Goal: Transaction & Acquisition: Purchase product/service

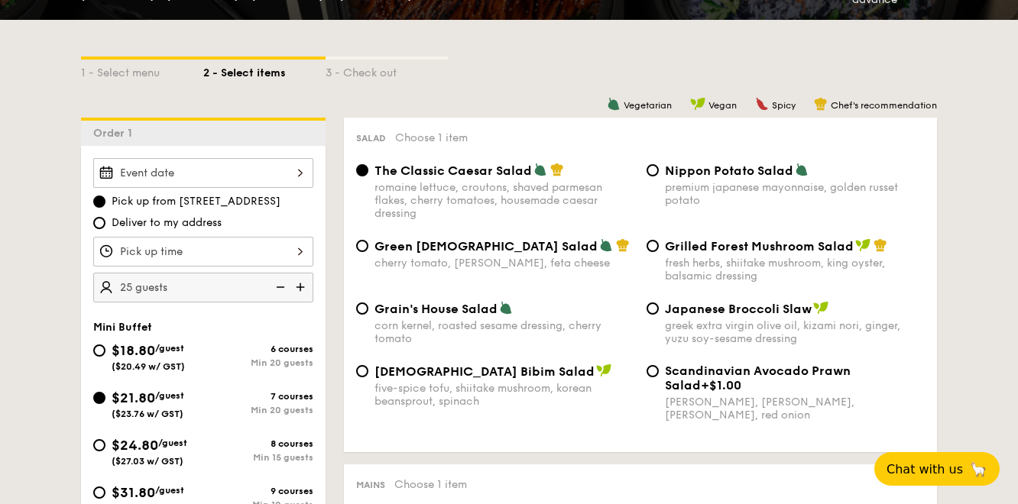
scroll to position [319, 0]
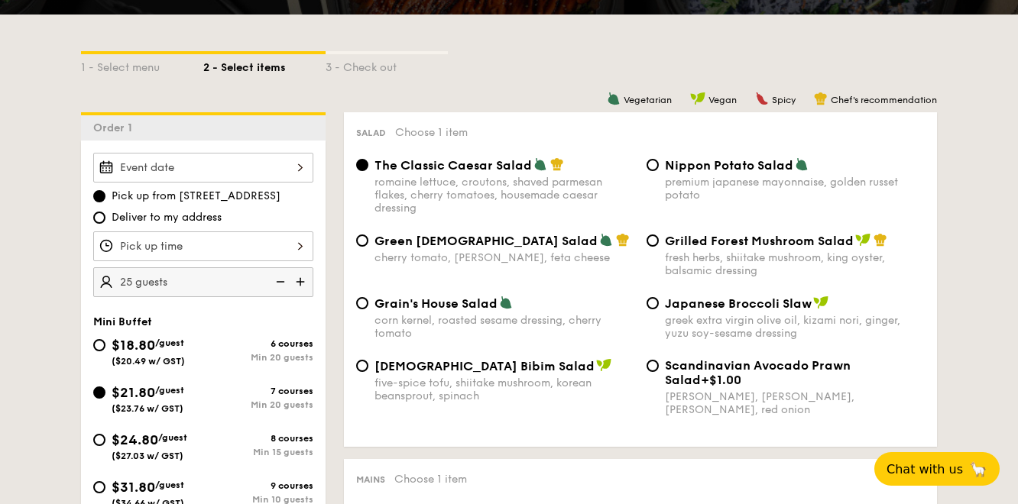
click at [244, 167] on div at bounding box center [203, 168] width 220 height 30
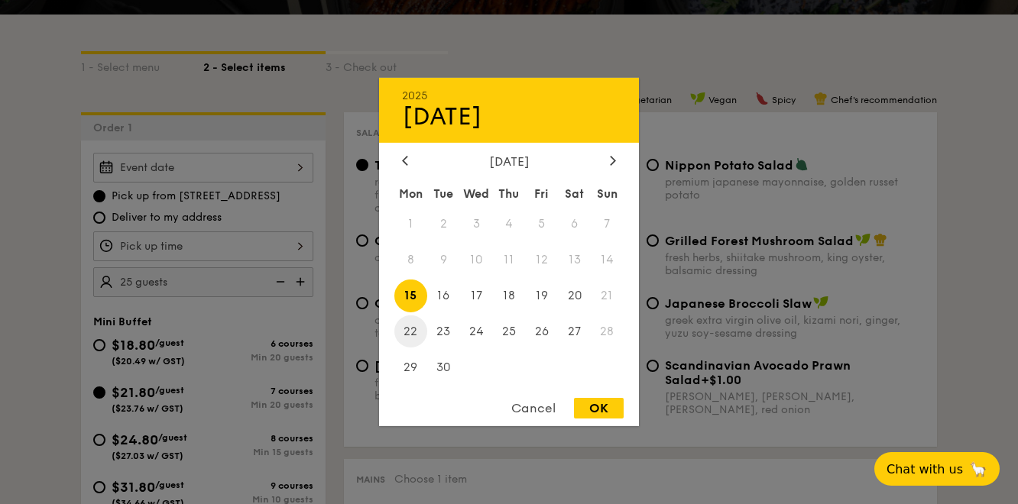
click at [414, 335] on span "22" at bounding box center [410, 331] width 33 height 33
click at [595, 414] on div "OK" at bounding box center [599, 408] width 50 height 21
type input "[DATE]"
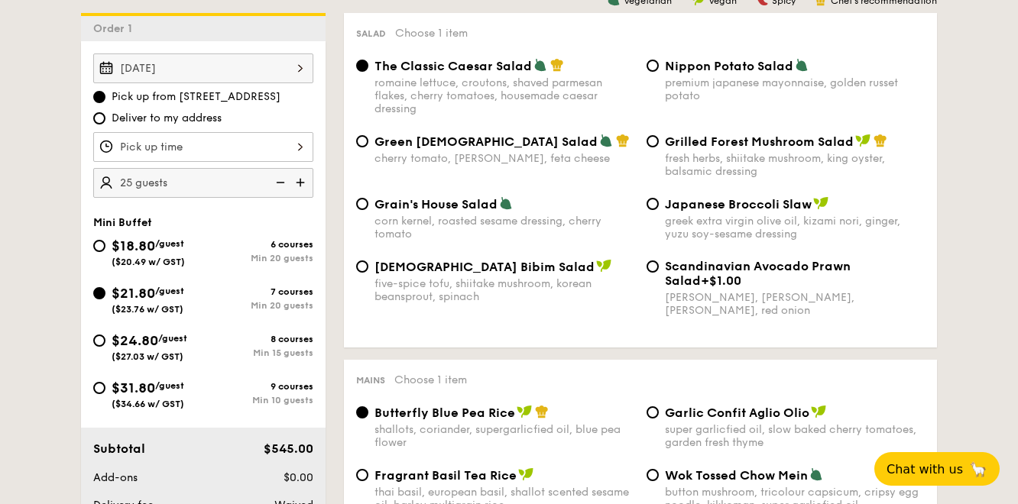
scroll to position [413, 0]
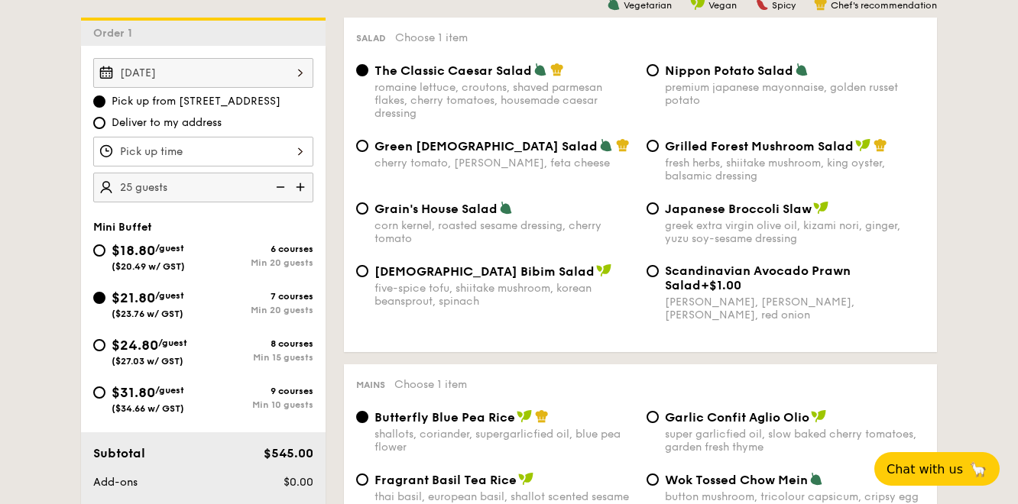
click at [647, 141] on div "Grilled Forest Mushroom Salad fresh herbs, shiitake mushroom, king oyster, bals…" at bounding box center [785, 160] width 290 height 44
click at [647, 146] on input "Grilled Forest Mushroom Salad fresh herbs, shiitake mushroom, king oyster, bals…" at bounding box center [652, 146] width 12 height 12
radio input "true"
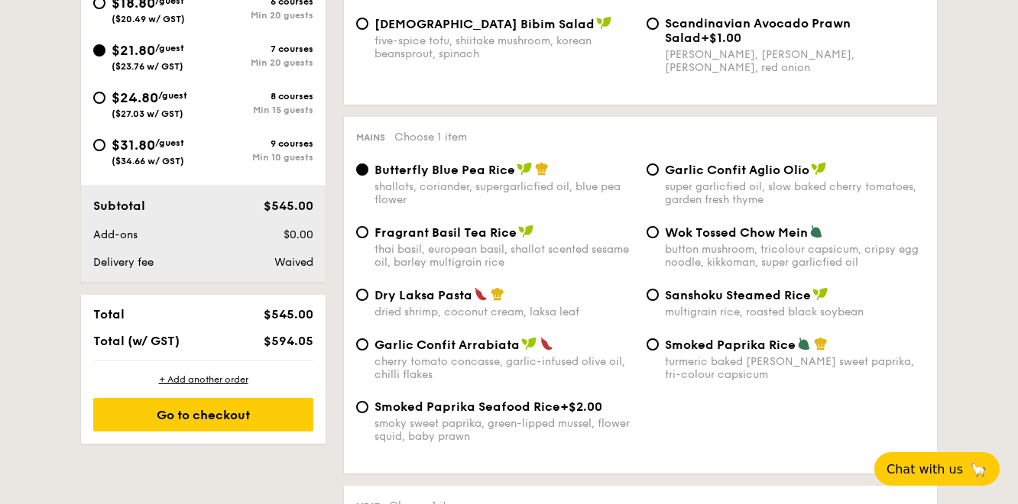
scroll to position [683, 0]
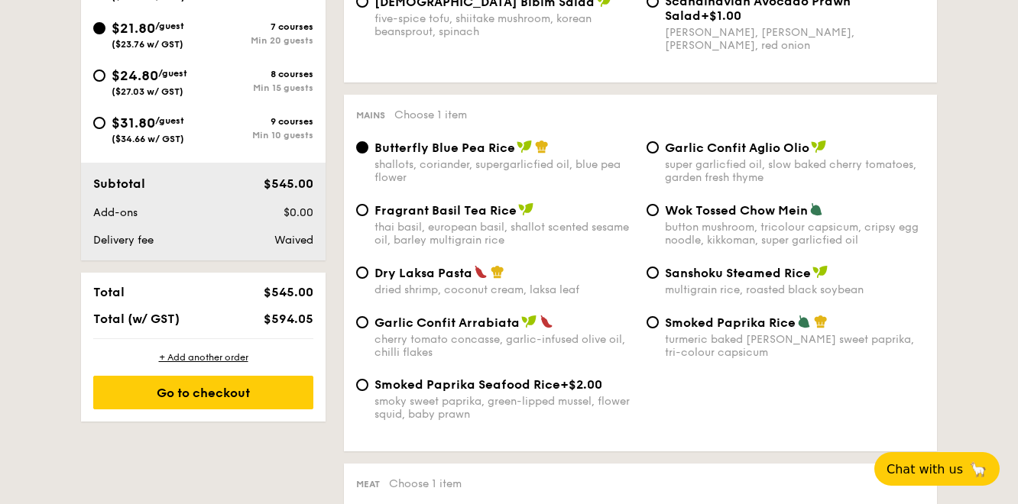
click at [659, 167] on div "Garlic Confit Aglio Olio super garlicfied oil, slow baked cherry tomatoes, gard…" at bounding box center [785, 162] width 290 height 44
click at [659, 149] on div "Garlic Confit Aglio Olio super garlicfied oil, slow baked cherry tomatoes, gard…" at bounding box center [785, 162] width 290 height 44
click at [650, 151] on input "Garlic Confit Aglio Olio super garlicfied oil, slow baked cherry tomatoes, gard…" at bounding box center [652, 147] width 12 height 12
radio input "true"
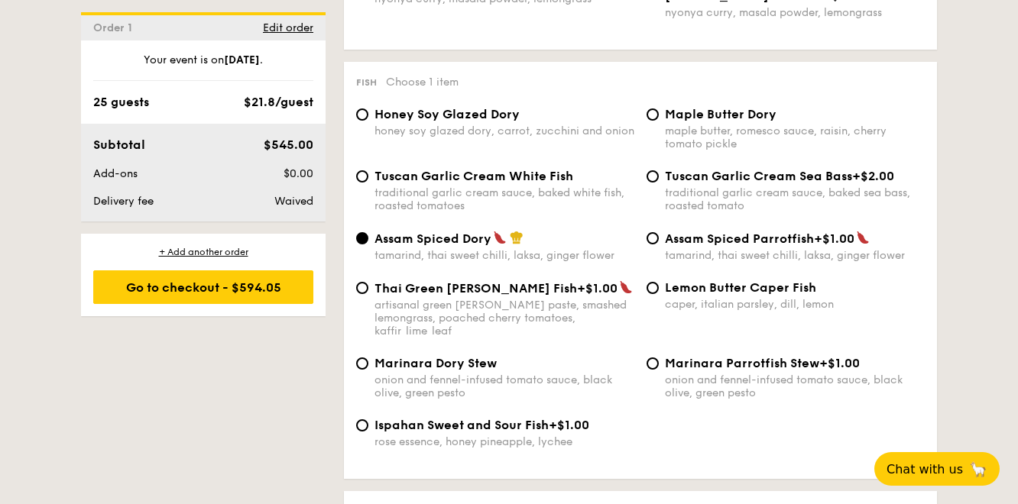
scroll to position [1483, 0]
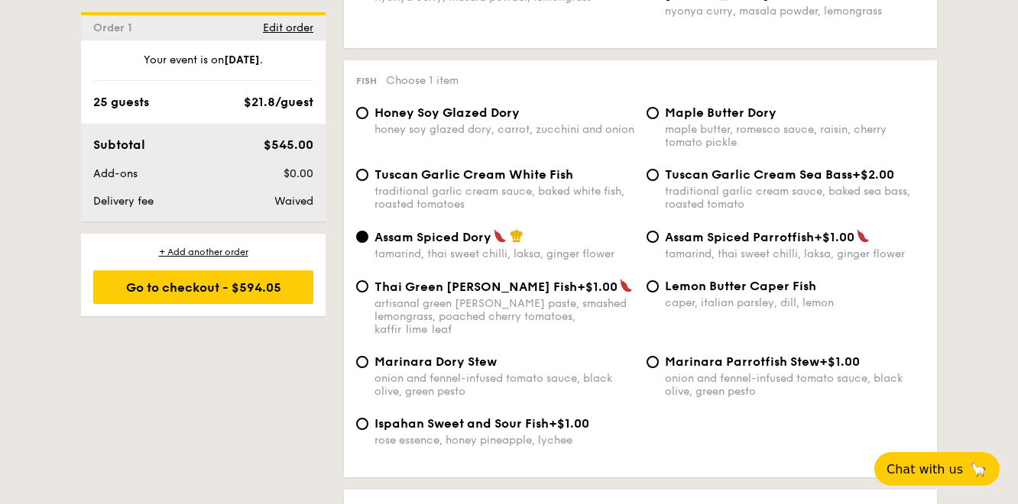
click at [470, 181] on span "Tuscan Garlic Cream White Fish" at bounding box center [473, 174] width 199 height 15
click at [368, 181] on input "Tuscan Garlic Cream White Fish traditional garlic cream sauce, baked white fish…" at bounding box center [362, 175] width 12 height 12
radio input "true"
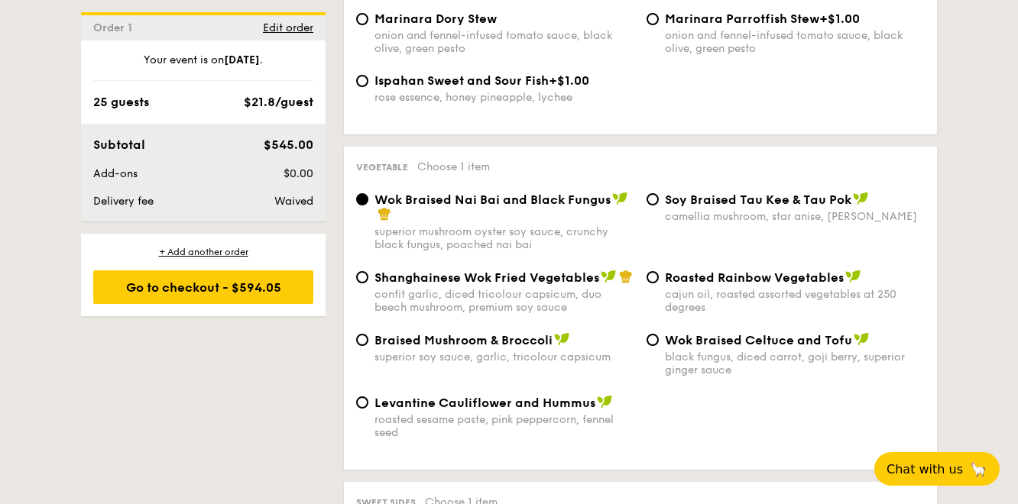
scroll to position [1829, 0]
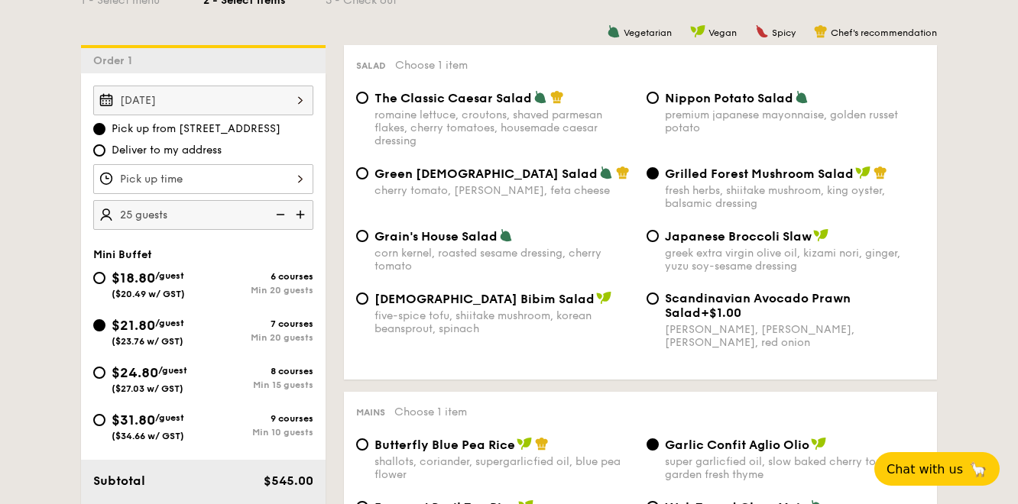
click at [278, 215] on img at bounding box center [278, 214] width 23 height 29
type input "20 guests"
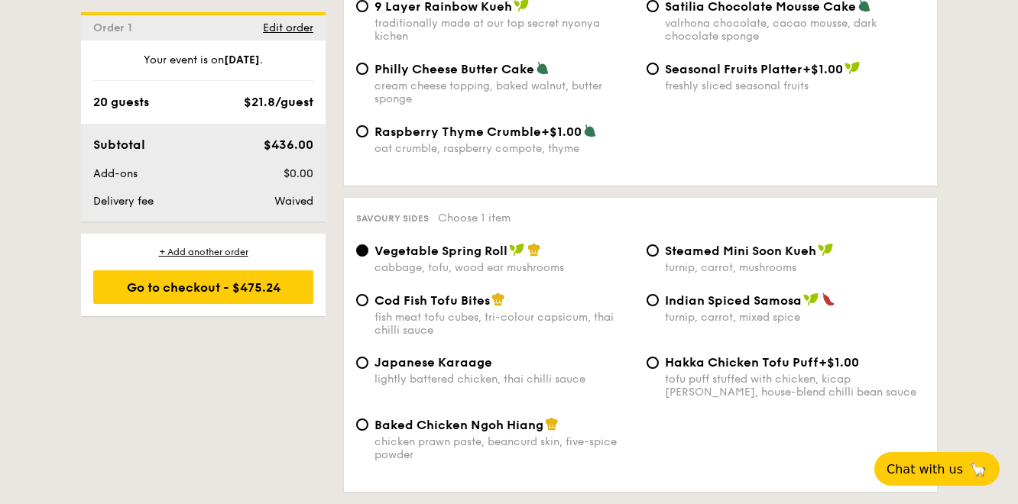
scroll to position [2492, 0]
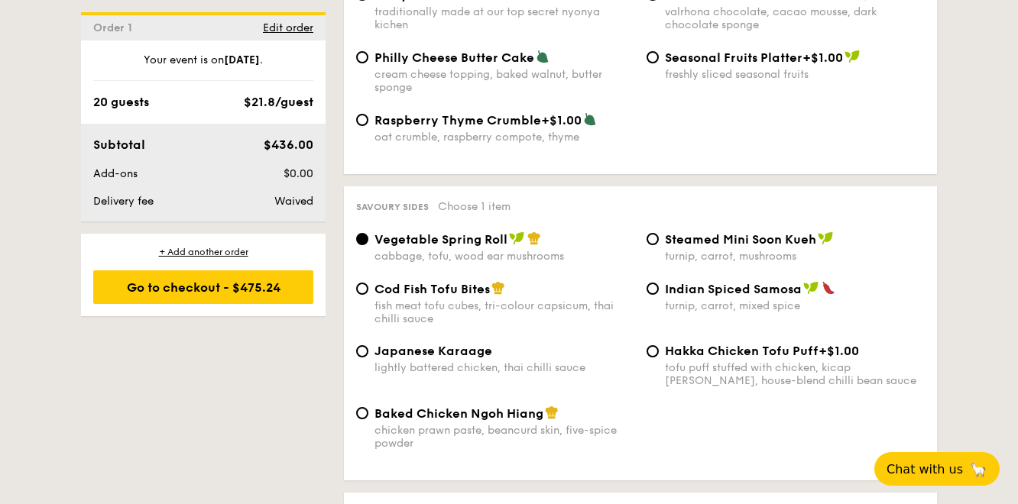
click at [473, 421] on span "Baked Chicken Ngoh Hiang" at bounding box center [458, 414] width 169 height 15
click at [368, 420] on input "Baked Chicken Ngoh Hiang chicken prawn paste, beancurd skin, five-spice powder" at bounding box center [362, 413] width 12 height 12
radio input "true"
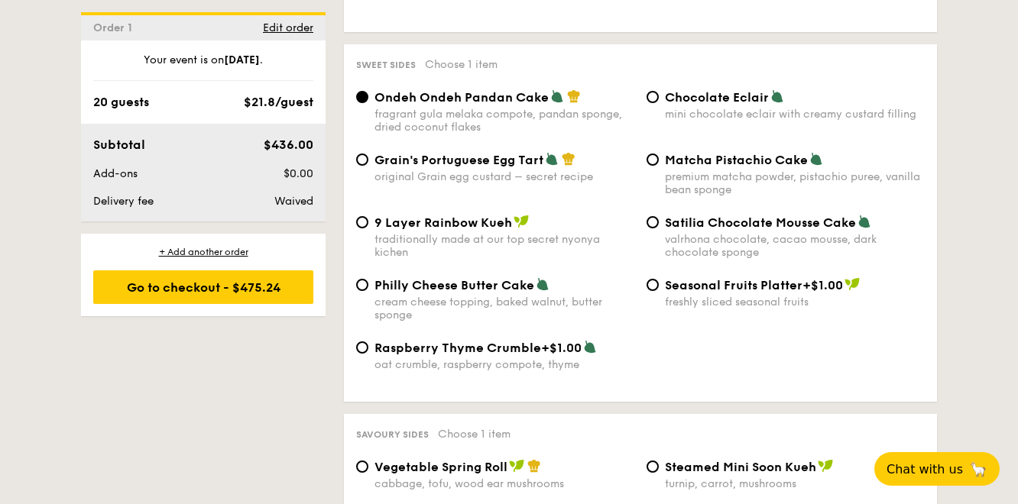
scroll to position [2234, 0]
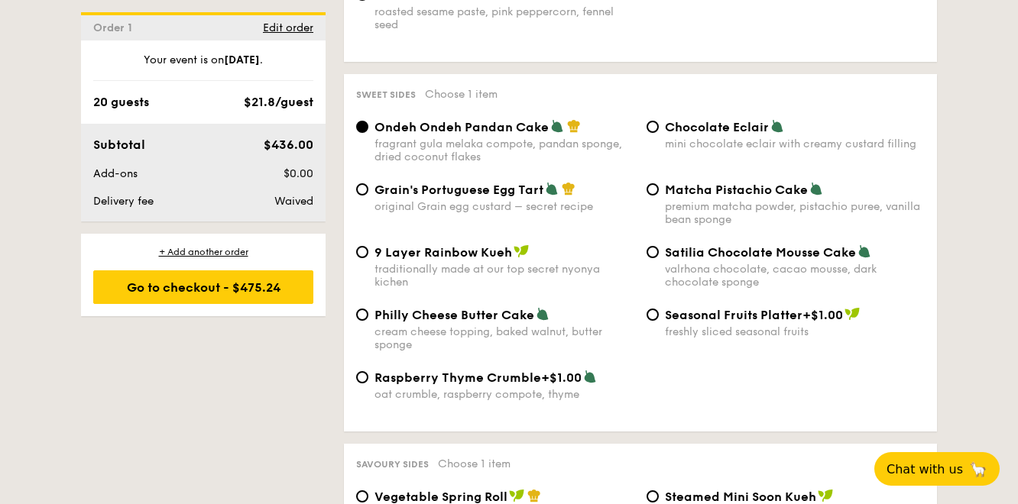
click at [421, 197] on span "Grain's Portuguese Egg Tart" at bounding box center [458, 190] width 169 height 15
click at [368, 196] on input "Grain's Portuguese Egg Tart original Grain egg custard – secret recipe" at bounding box center [362, 189] width 12 height 12
radio input "true"
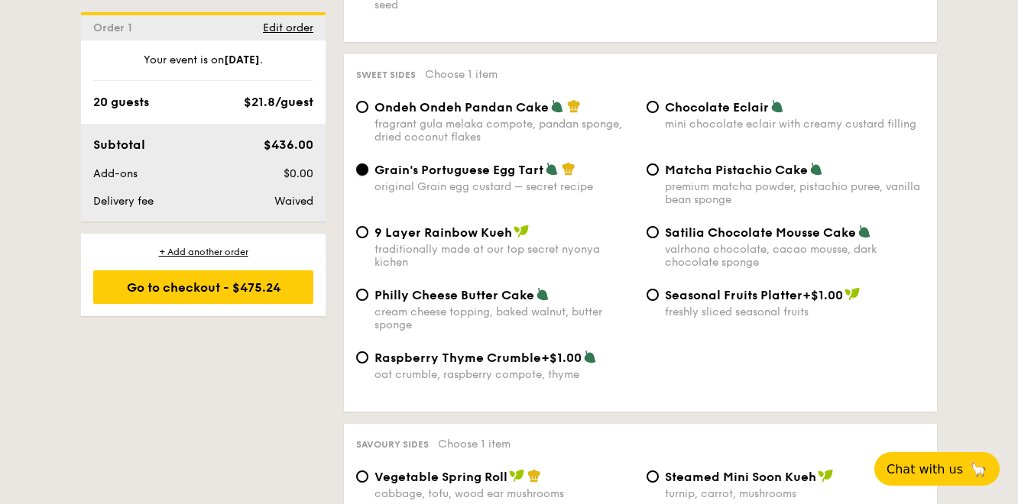
scroll to position [2253, 0]
click at [684, 239] on span "Satilia Chocolate Mousse Cake" at bounding box center [760, 233] width 191 height 15
click at [659, 239] on input "Satilia Chocolate Mousse Cake valrhona chocolate, cacao mousse, dark chocolate …" at bounding box center [652, 233] width 12 height 12
radio input "true"
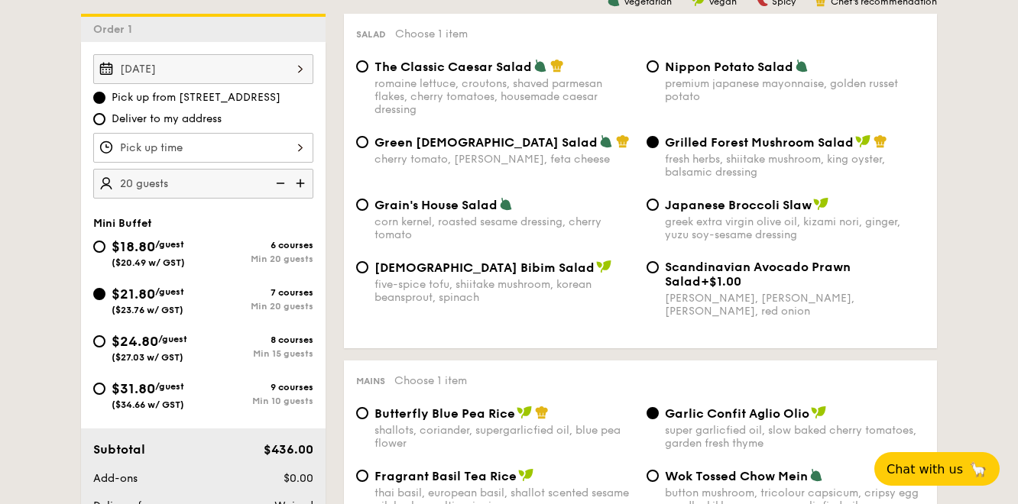
scroll to position [423, 0]
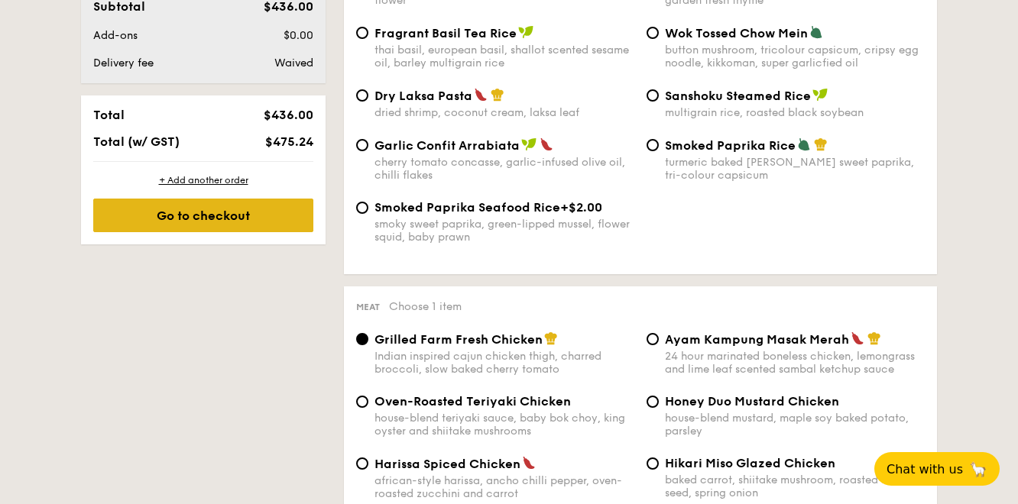
click at [284, 220] on div "Go to checkout" at bounding box center [203, 216] width 220 height 34
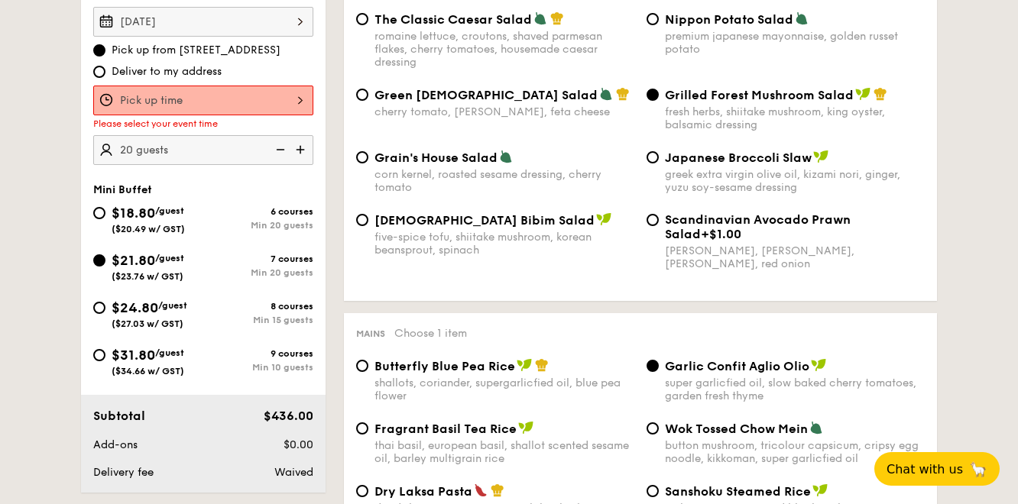
scroll to position [408, 0]
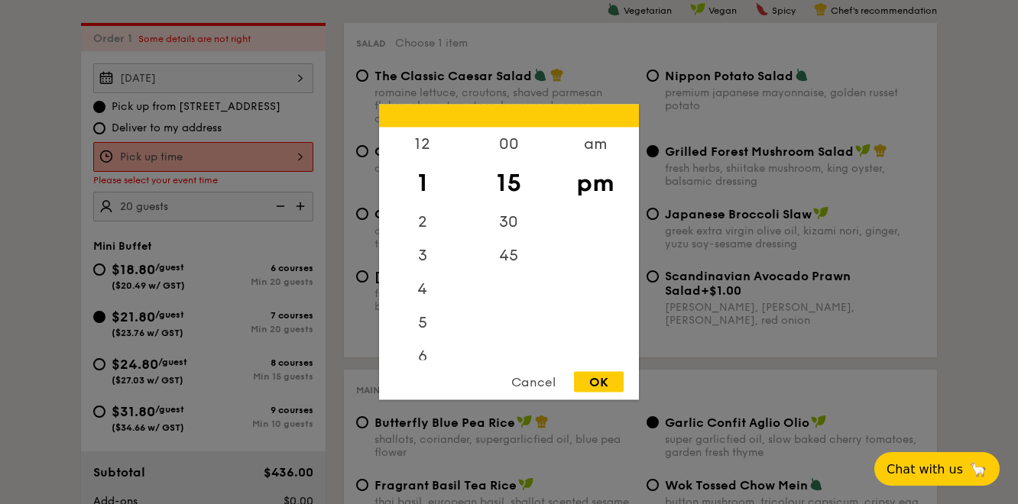
click at [264, 159] on div "12 1 2 3 4 5 6 7 8 9 10 11 00 15 30 45 am pm Cancel OK" at bounding box center [203, 157] width 220 height 30
click at [417, 151] on div "12" at bounding box center [422, 150] width 86 height 44
click at [507, 154] on div "00" at bounding box center [508, 150] width 86 height 44
click at [510, 186] on div "15" at bounding box center [508, 194] width 86 height 44
click at [588, 385] on div "OK" at bounding box center [599, 382] width 50 height 21
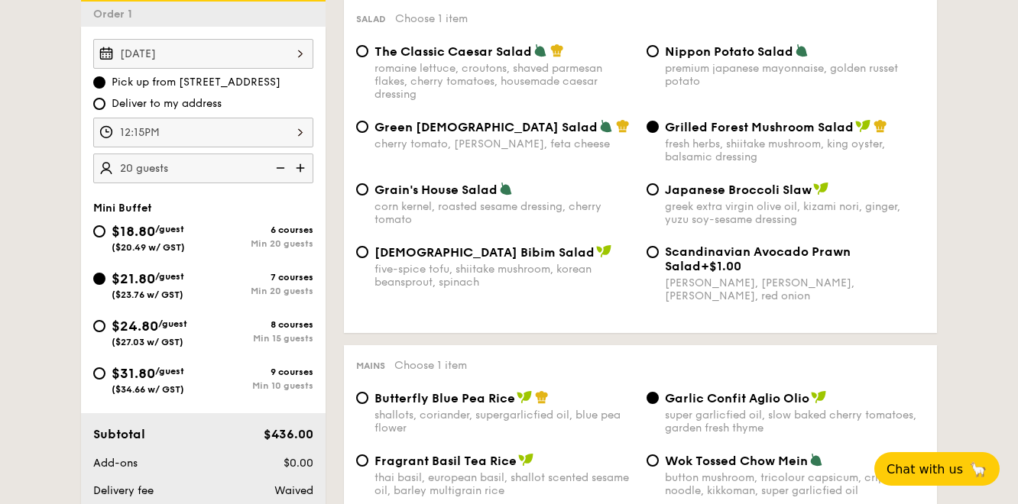
scroll to position [443, 0]
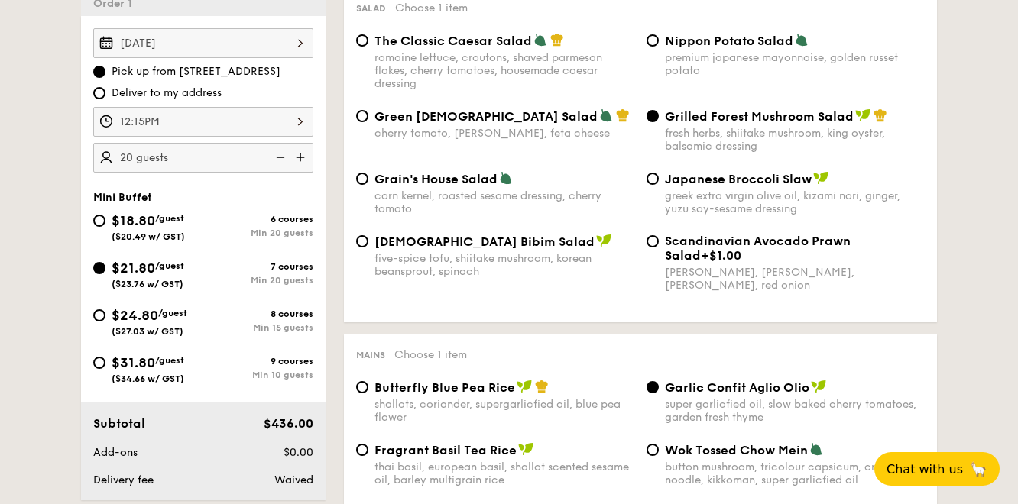
click at [253, 130] on div "12:15PM" at bounding box center [203, 122] width 220 height 30
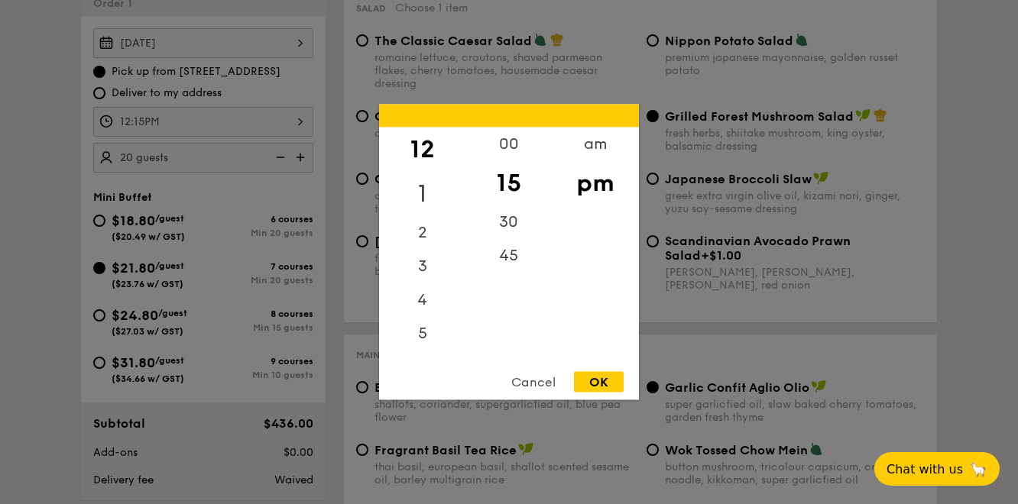
click at [421, 189] on div "1" at bounding box center [422, 194] width 86 height 44
click at [511, 147] on div "00" at bounding box center [508, 150] width 86 height 44
click at [580, 190] on div "pm" at bounding box center [595, 183] width 86 height 44
click at [418, 153] on div "12" at bounding box center [422, 150] width 86 height 44
click at [505, 261] on div "45" at bounding box center [508, 261] width 86 height 44
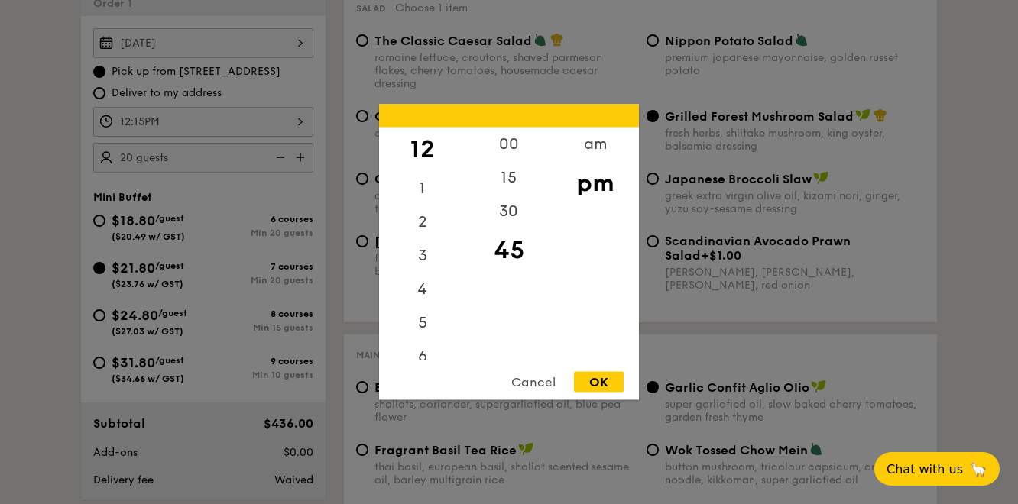
click at [596, 377] on div "OK" at bounding box center [599, 382] width 50 height 21
type input "12:45PM"
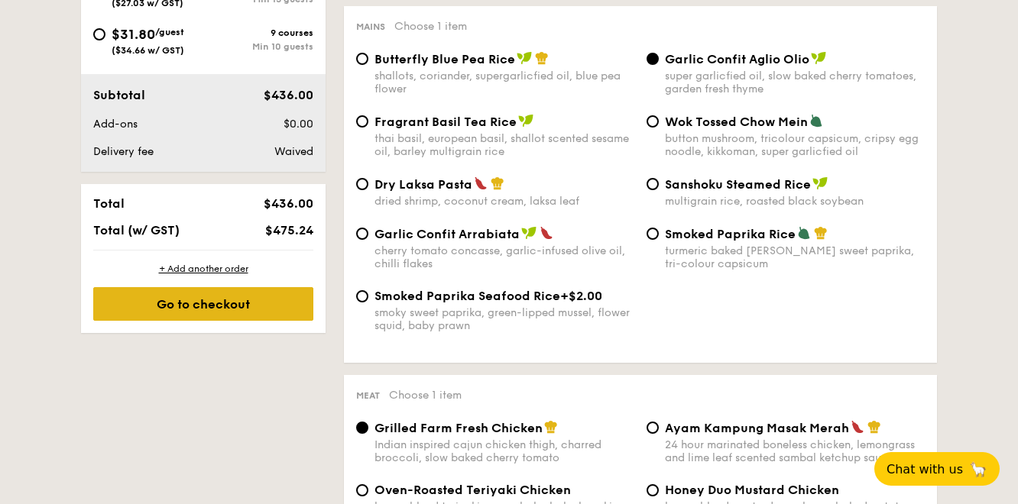
scroll to position [773, 0]
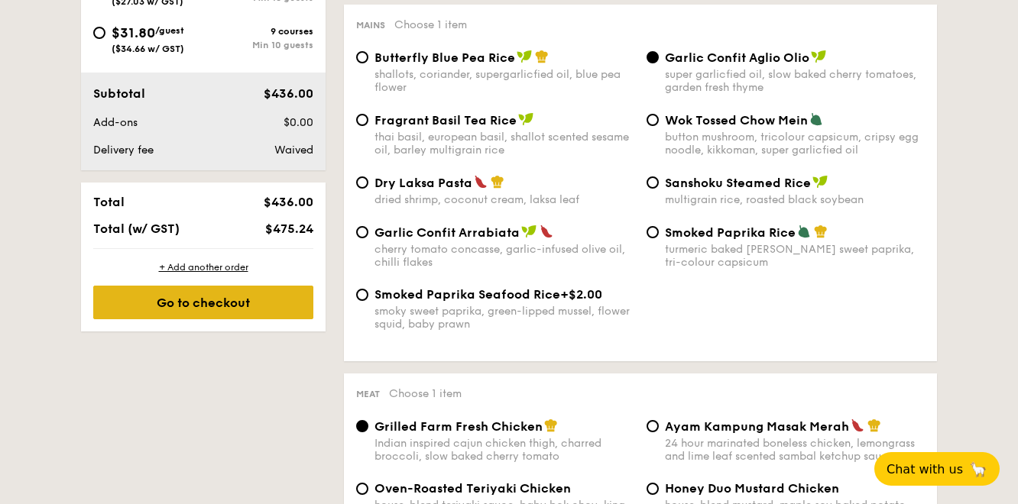
click at [285, 299] on div "Go to checkout" at bounding box center [203, 303] width 220 height 34
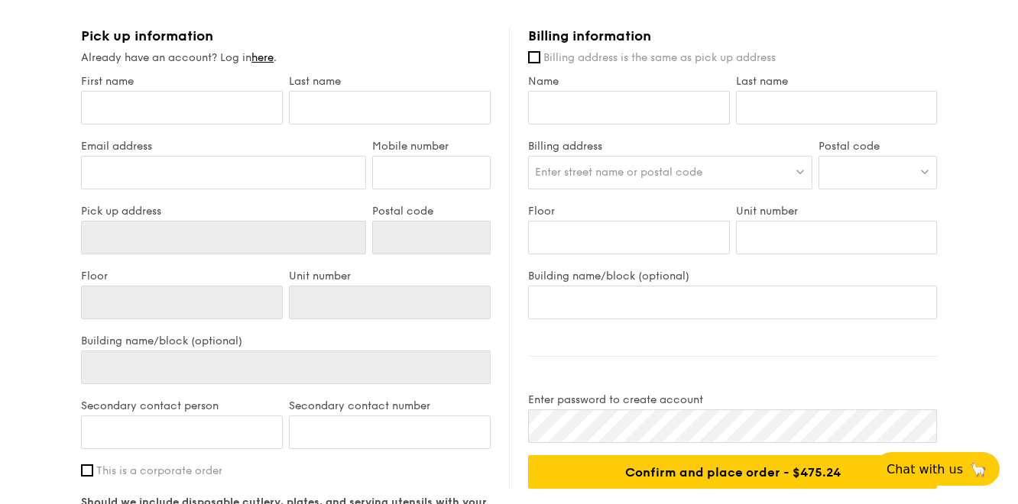
type input "[STREET_ADDRESS]"
type input "369972"
type input "05"
type input "01"
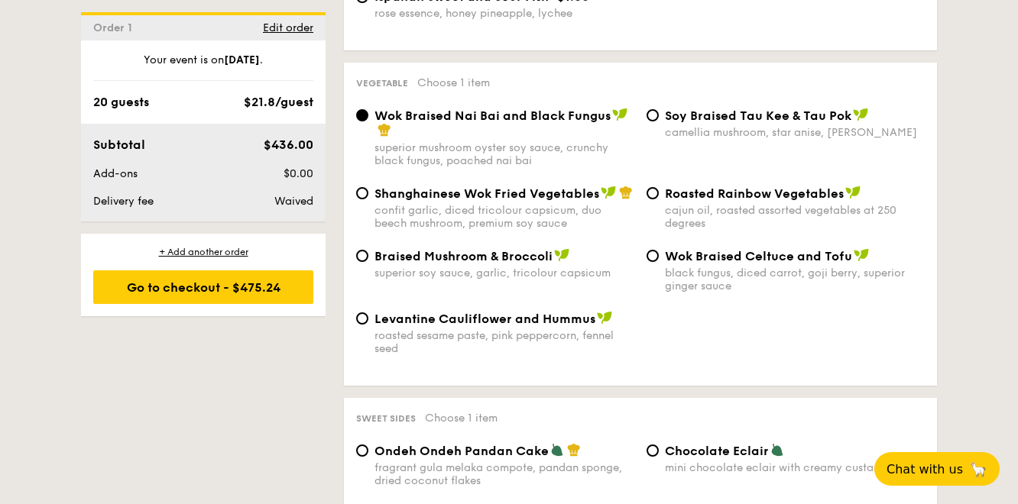
scroll to position [1911, 0]
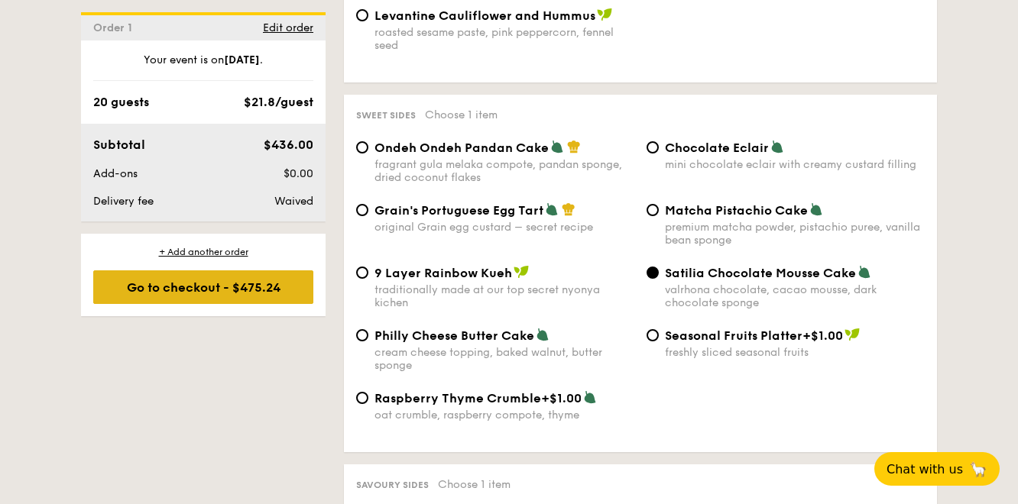
click at [206, 288] on div "Go to checkout - $475.24" at bounding box center [203, 288] width 220 height 34
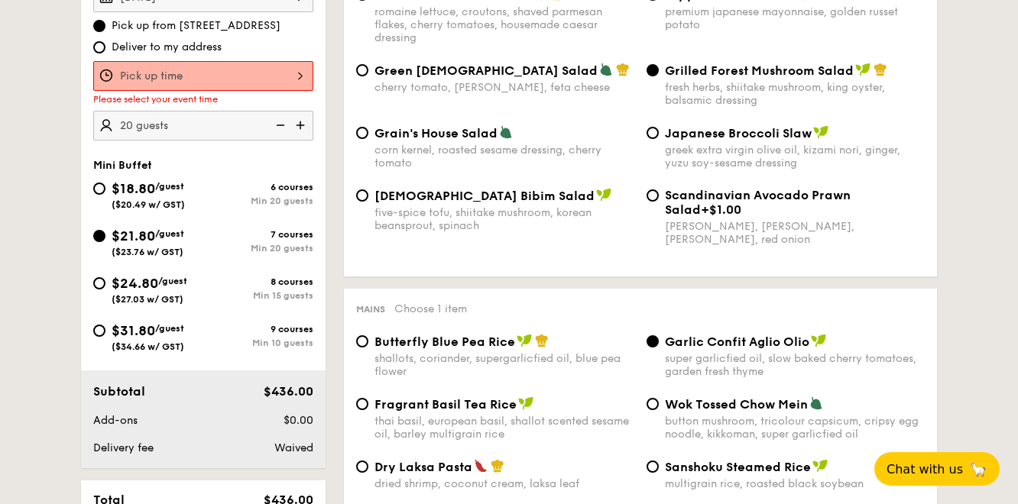
scroll to position [408, 0]
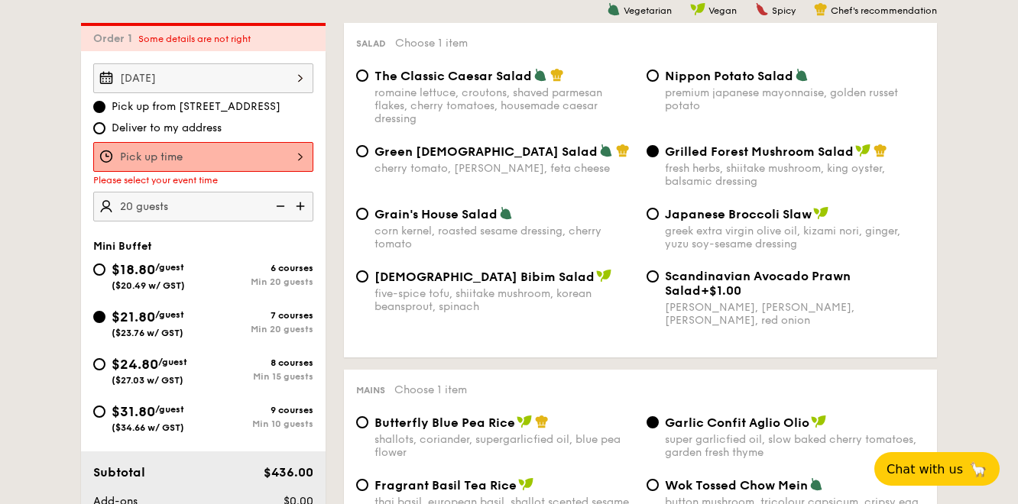
click at [207, 148] on div "12 1 2 3 4 5 6 7 8 9 10 11 00 15 30 45 am pm Cancel OK" at bounding box center [203, 157] width 220 height 30
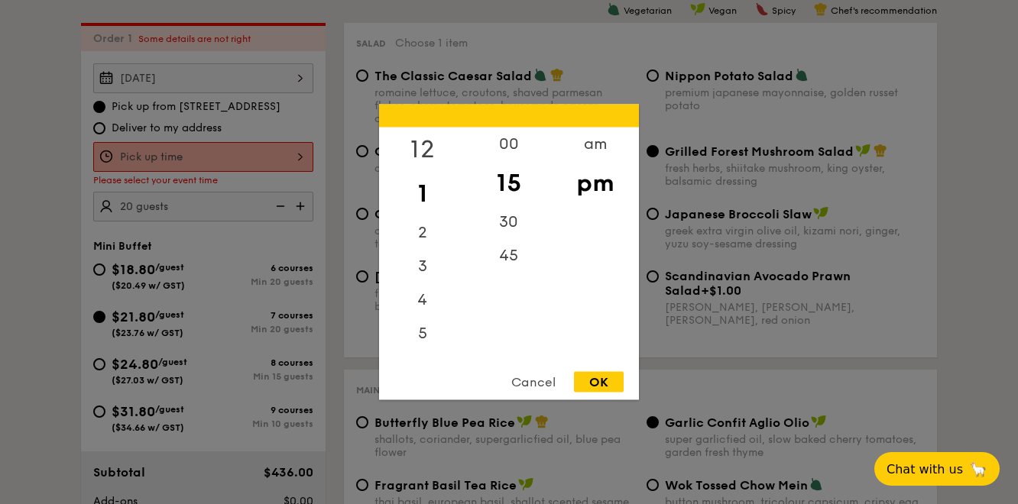
click at [420, 151] on div "12" at bounding box center [422, 150] width 86 height 44
click at [519, 269] on div "45" at bounding box center [508, 261] width 86 height 44
click at [603, 374] on div "OK" at bounding box center [599, 382] width 50 height 21
type input "12:45PM"
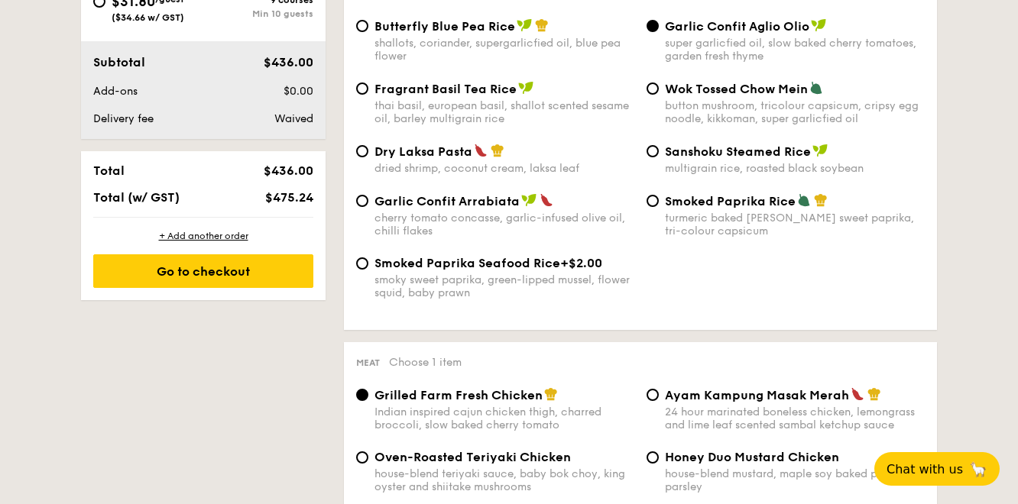
scroll to position [880, 0]
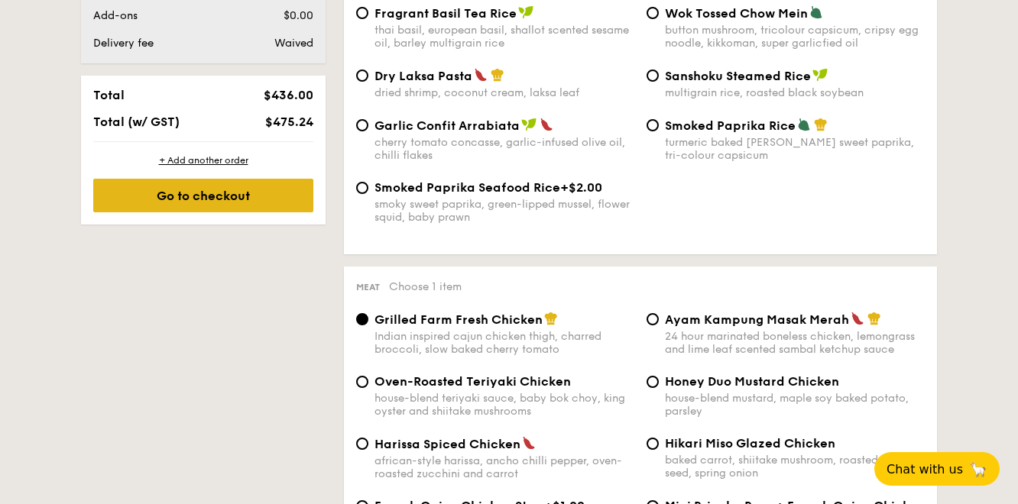
click at [287, 200] on div "Go to checkout" at bounding box center [203, 196] width 220 height 34
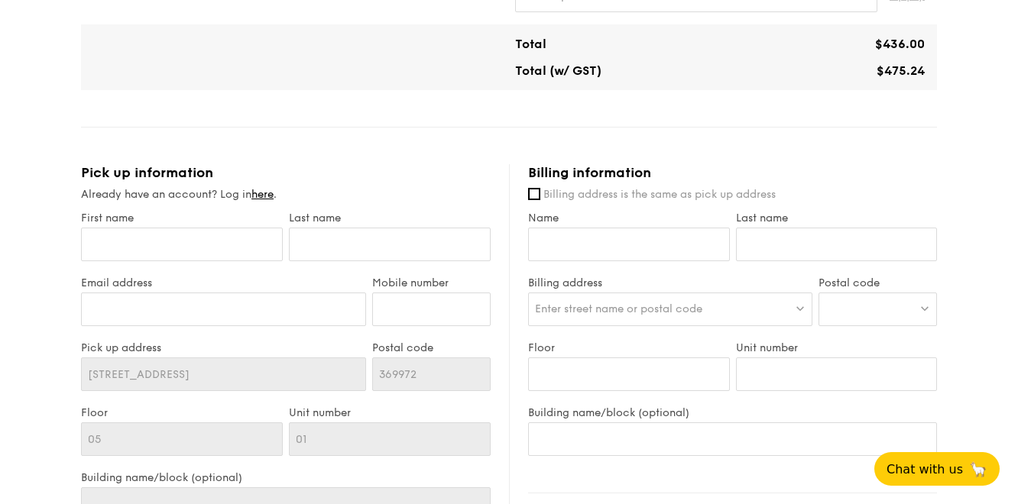
scroll to position [653, 0]
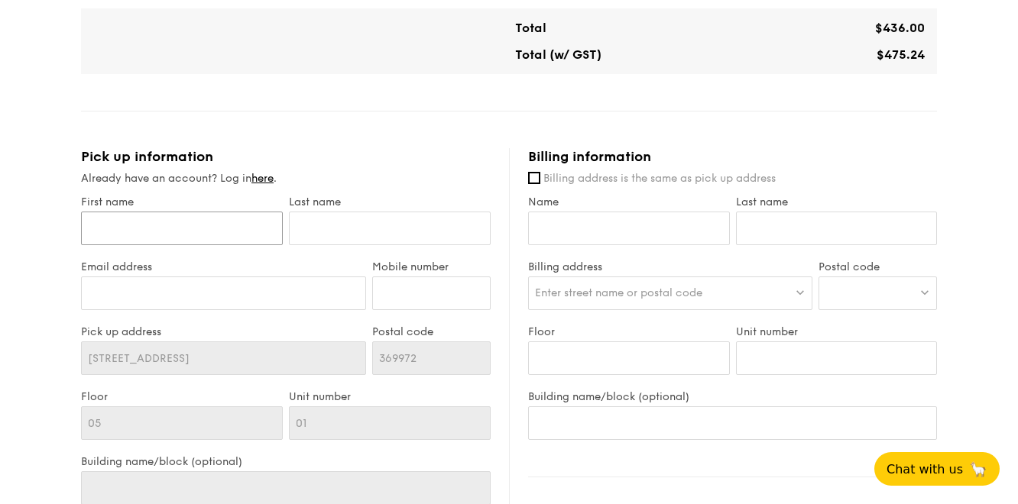
click at [199, 226] on input "First name" at bounding box center [182, 229] width 202 height 34
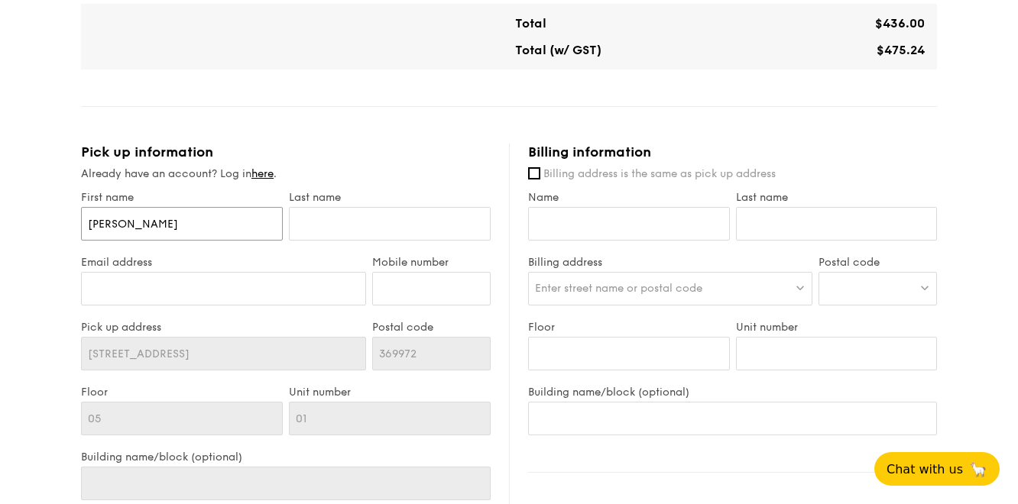
type input "[PERSON_NAME]"
click at [109, 296] on input "Email address" at bounding box center [223, 289] width 285 height 34
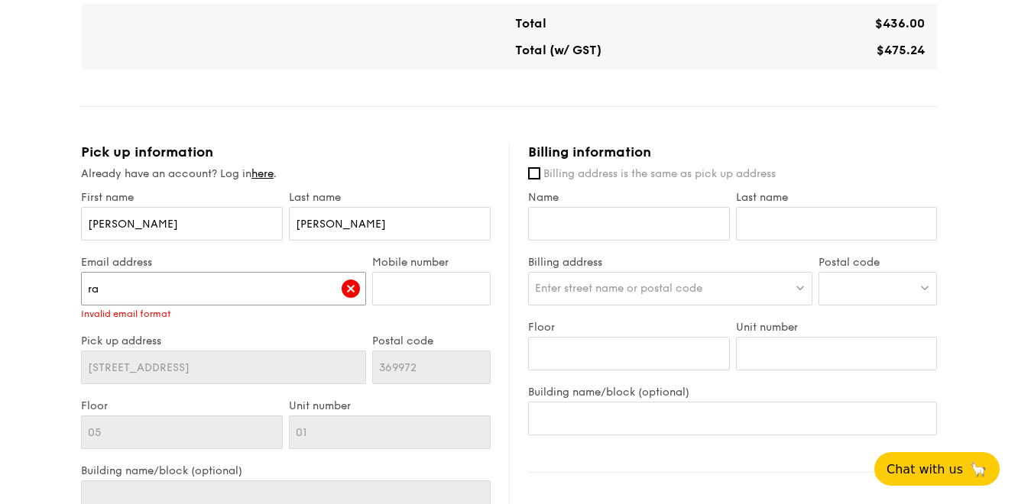
type input "r"
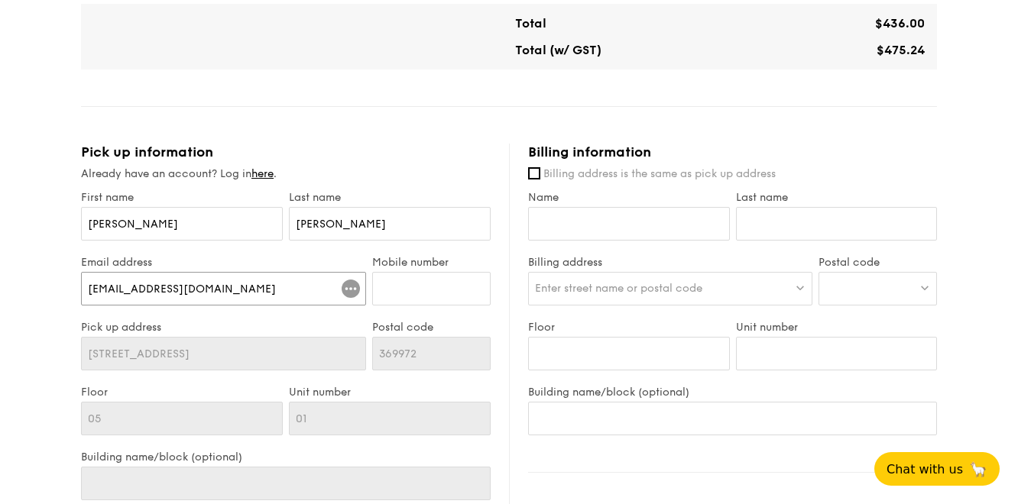
type input "[EMAIL_ADDRESS][DOMAIN_NAME]"
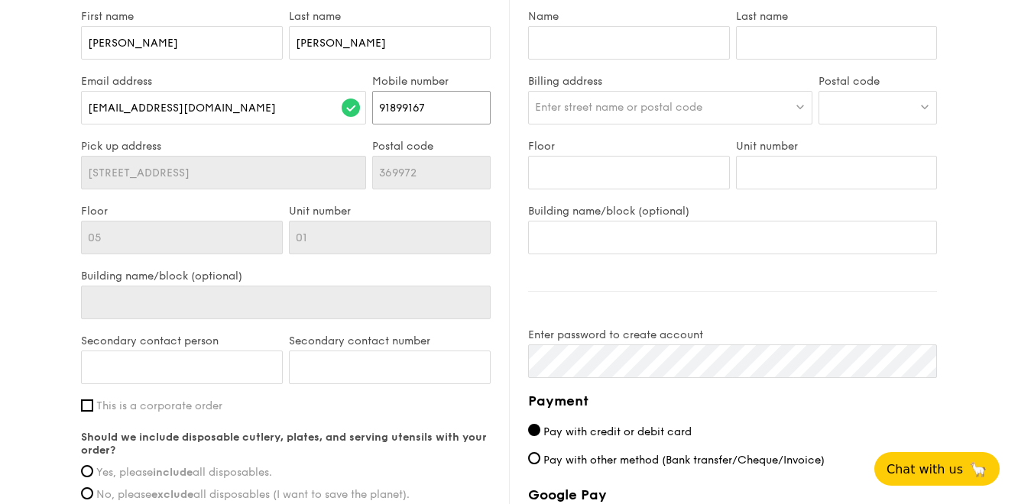
scroll to position [834, 0]
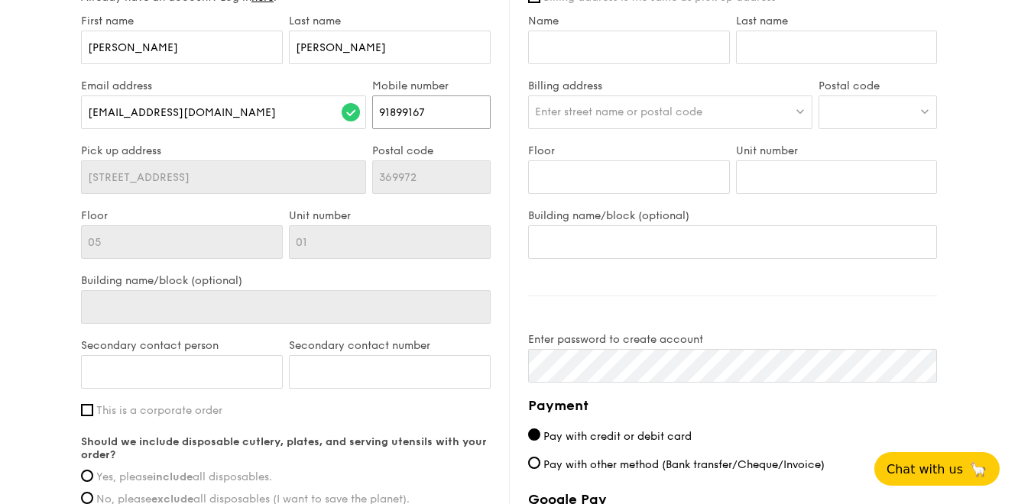
type input "91899167"
click at [209, 376] on input "Secondary contact person" at bounding box center [182, 372] width 202 height 34
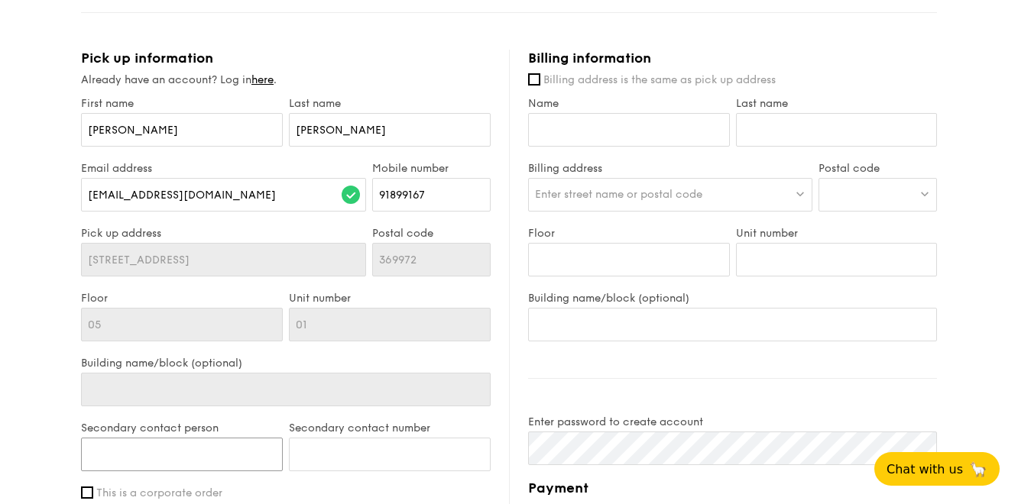
scroll to position [747, 0]
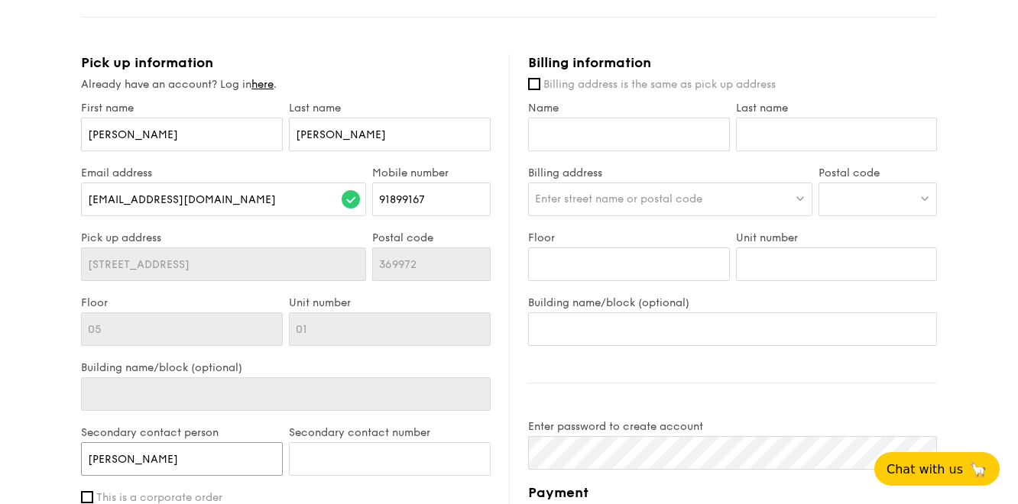
type input "[PERSON_NAME]"
click at [340, 478] on div "Secondary contact number" at bounding box center [390, 458] width 208 height 65
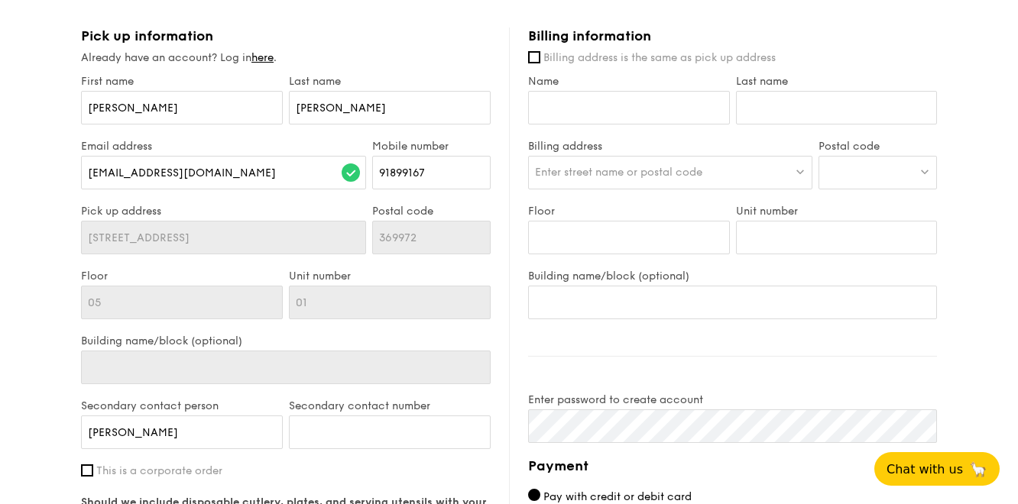
scroll to position [781, 0]
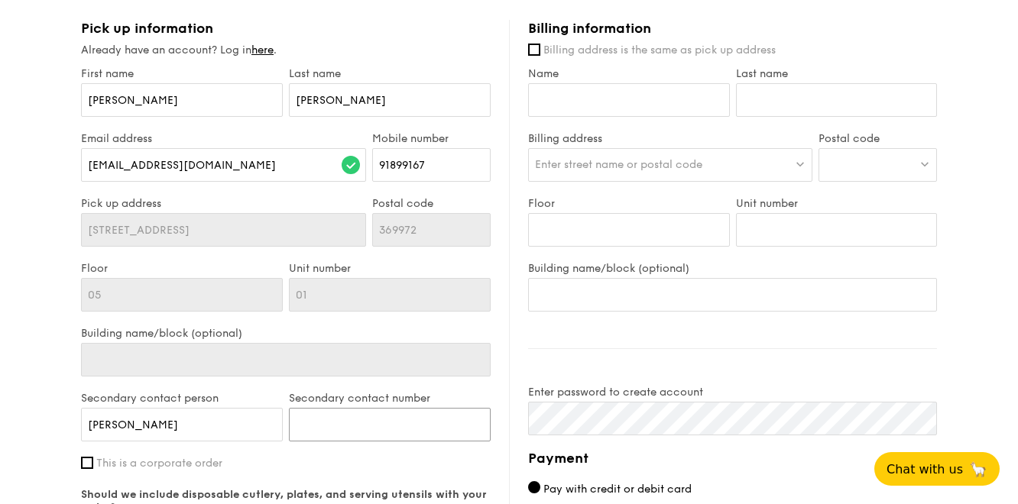
click at [350, 427] on input "Secondary contact number" at bounding box center [390, 425] width 202 height 34
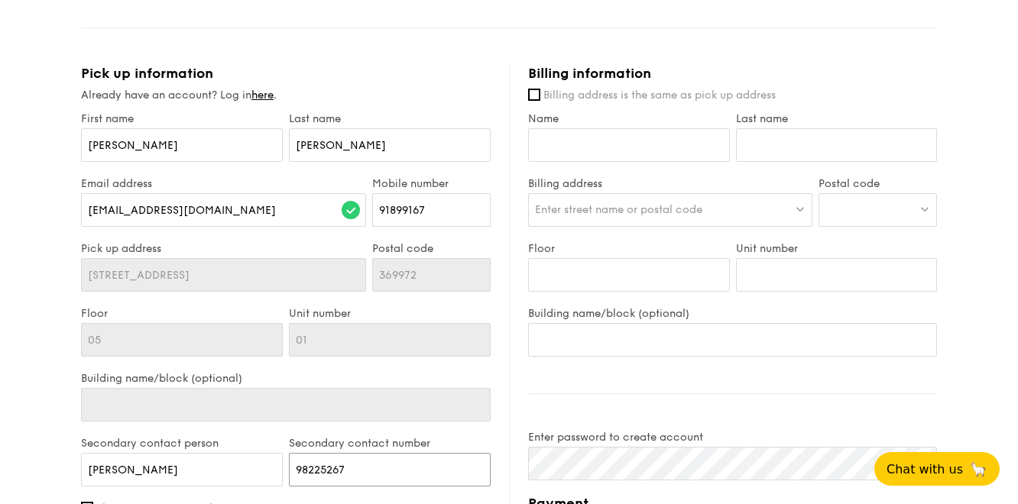
type input "98225267"
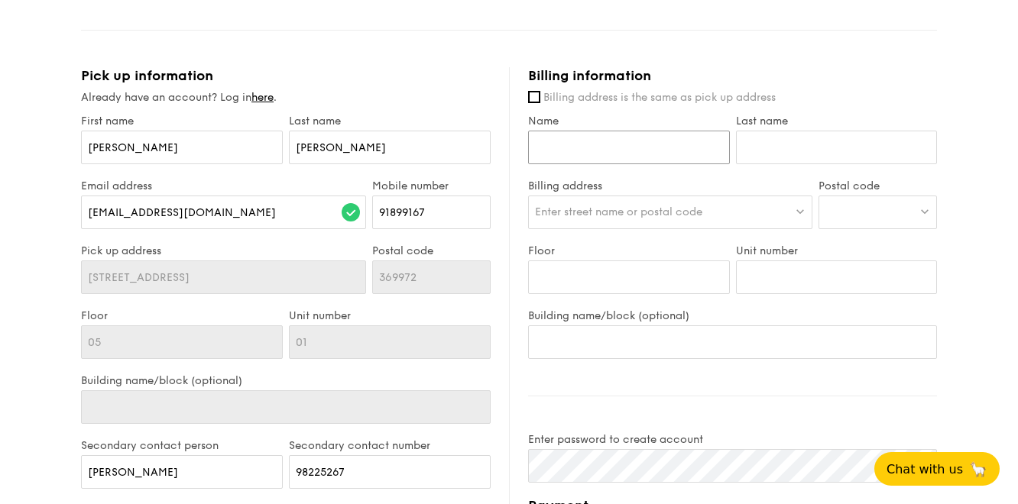
click at [676, 147] on input "Name" at bounding box center [629, 148] width 202 height 34
click at [693, 145] on input "Rachea;" at bounding box center [629, 147] width 202 height 34
type input "[PERSON_NAME]"
click at [783, 143] on input "Last name" at bounding box center [837, 147] width 202 height 34
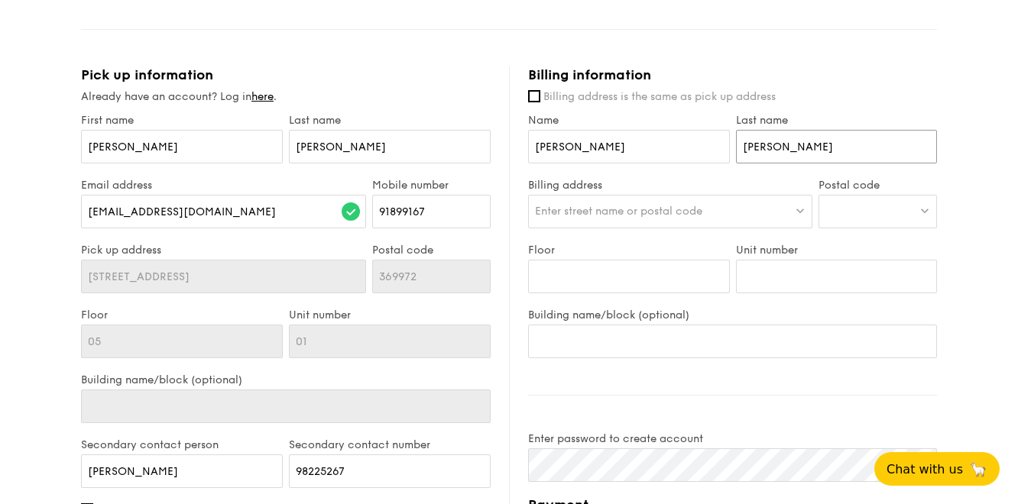
type input "[PERSON_NAME]"
click at [709, 198] on div "Enter street name or postal code" at bounding box center [670, 212] width 284 height 34
type input "Blk [STREET_ADDRESS]"
click at [657, 236] on li "No results found" at bounding box center [670, 243] width 283 height 28
click at [705, 212] on input "Blk [STREET_ADDRESS]" at bounding box center [670, 213] width 283 height 34
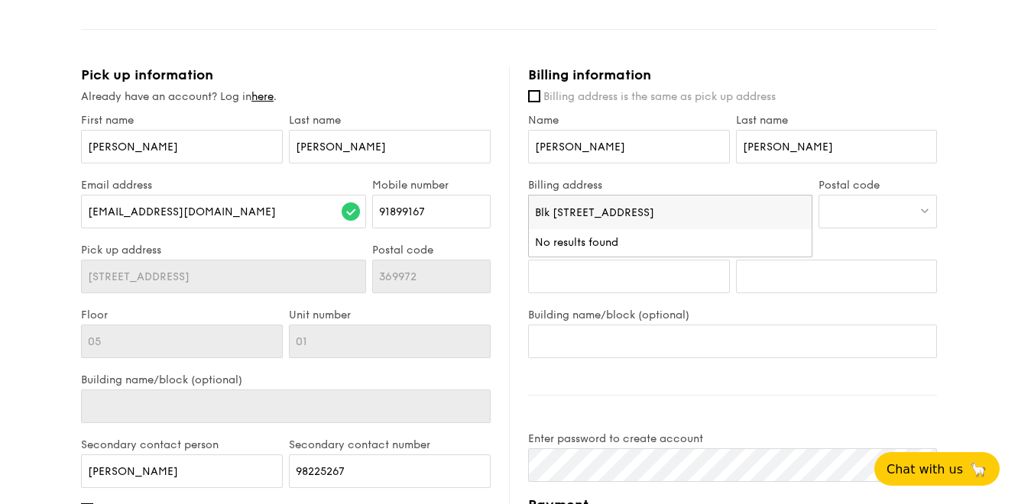
click at [837, 212] on div at bounding box center [877, 212] width 118 height 34
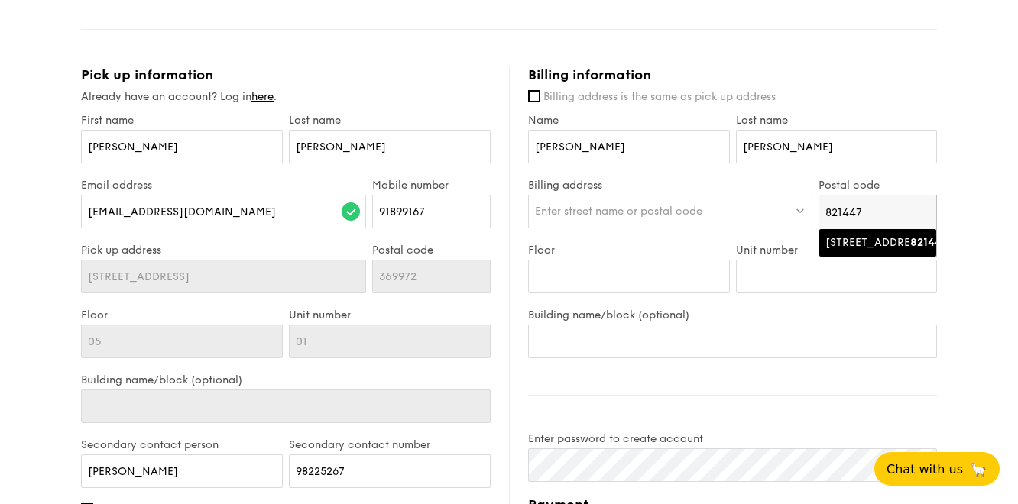
type input "821447"
click at [847, 251] on div "[STREET_ADDRESS]" at bounding box center [864, 242] width 79 height 15
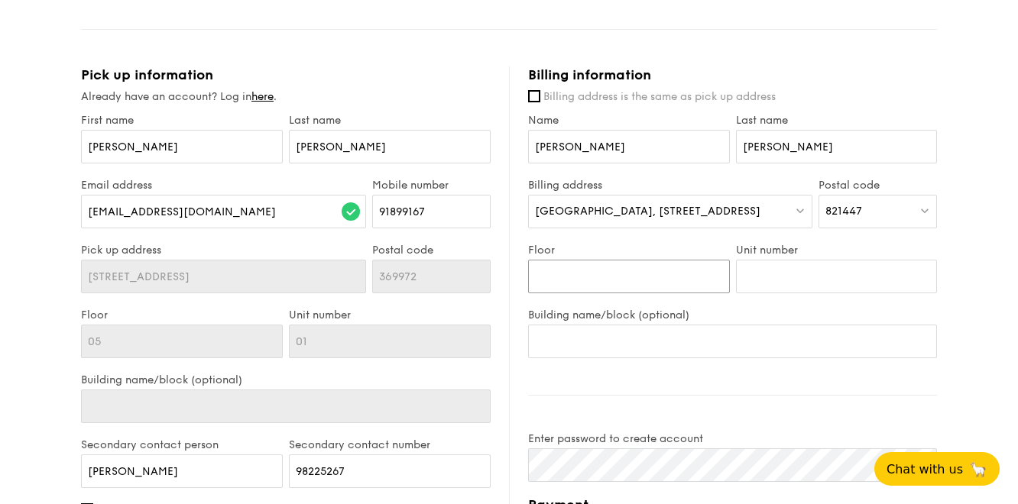
click at [688, 280] on input "Floor" at bounding box center [629, 277] width 202 height 34
type input "19"
click at [774, 282] on input "Unit number" at bounding box center [837, 277] width 202 height 34
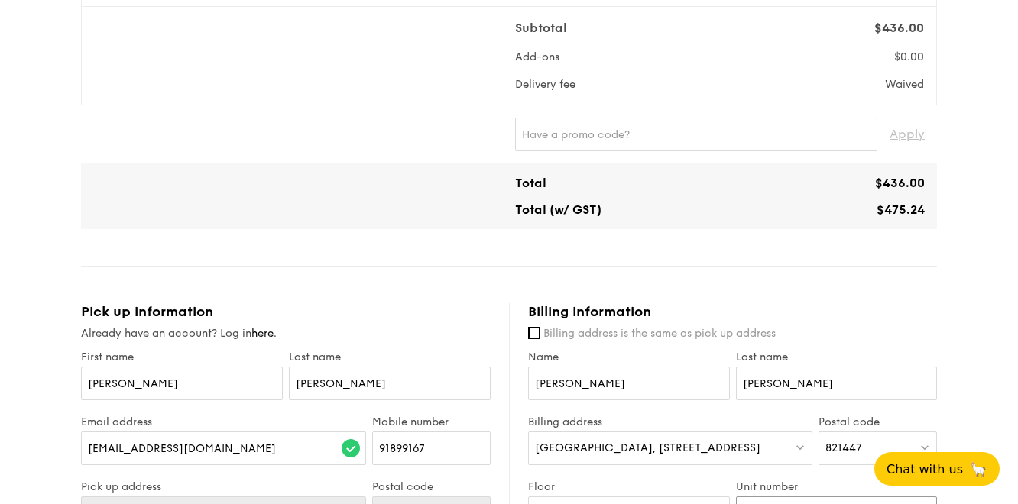
scroll to position [498, 0]
type input "1065"
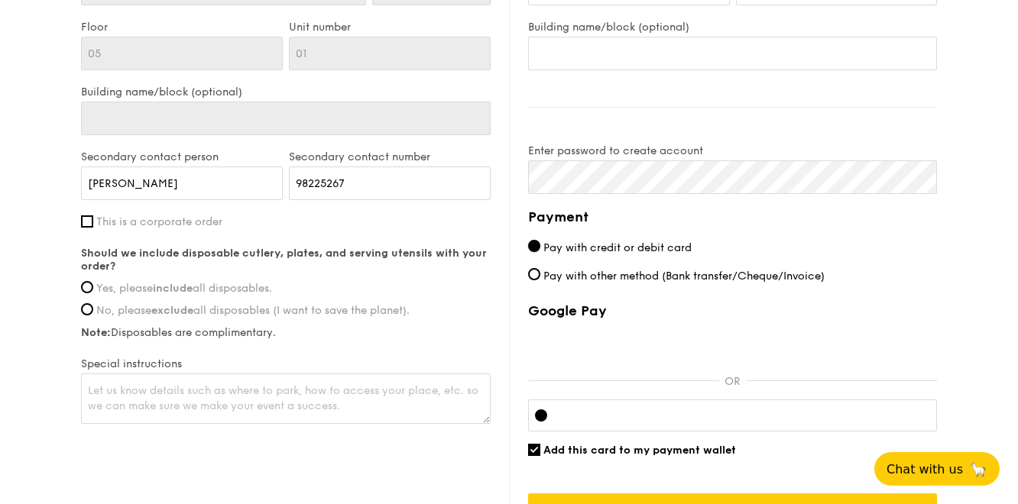
scroll to position [1027, 0]
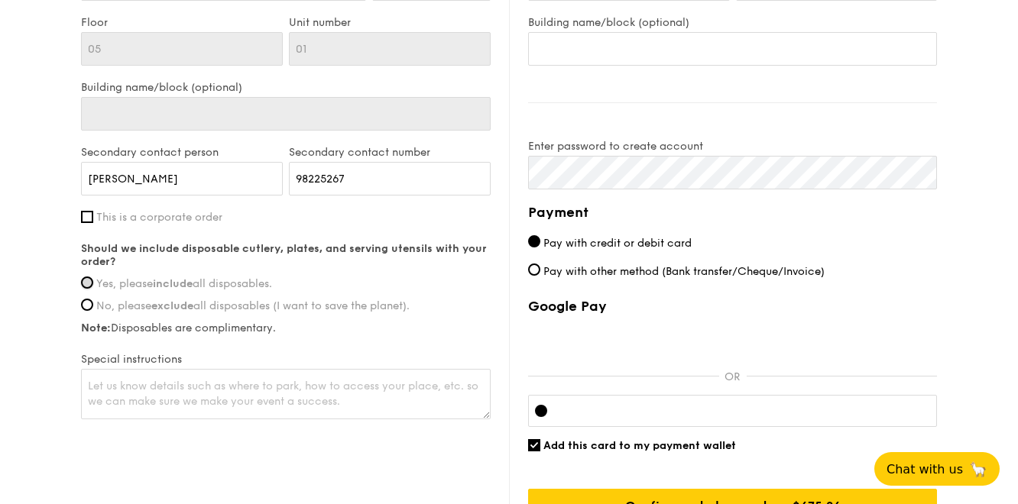
click at [86, 279] on input "Yes, please include all disposables." at bounding box center [87, 283] width 12 height 12
radio input "true"
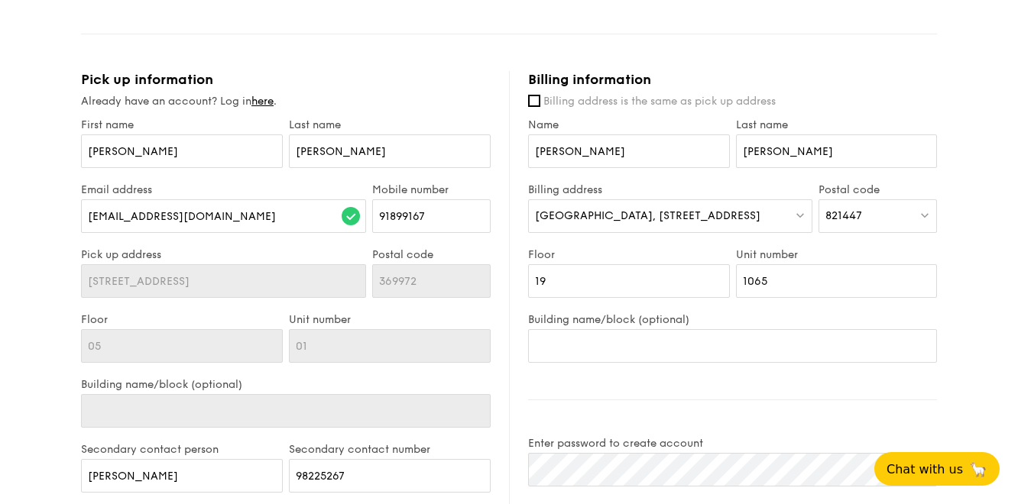
scroll to position [731, 0]
click at [260, 103] on link "here" at bounding box center [262, 99] width 22 height 13
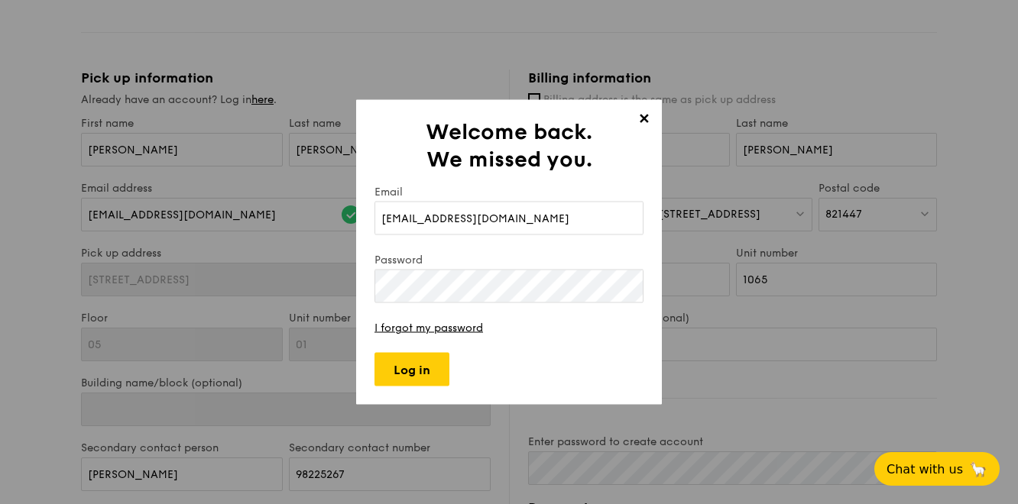
type input "[EMAIL_ADDRESS][DOMAIN_NAME]"
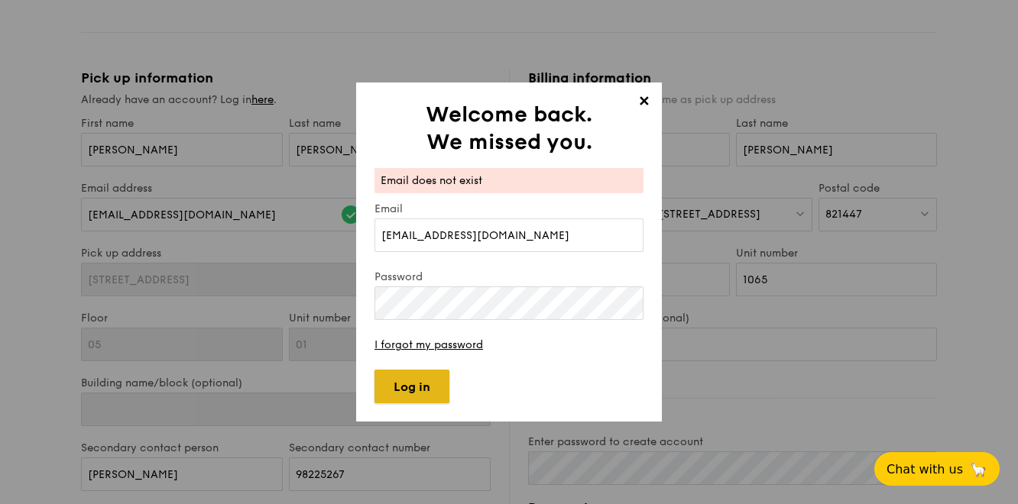
click at [410, 396] on input "Log in" at bounding box center [411, 387] width 75 height 34
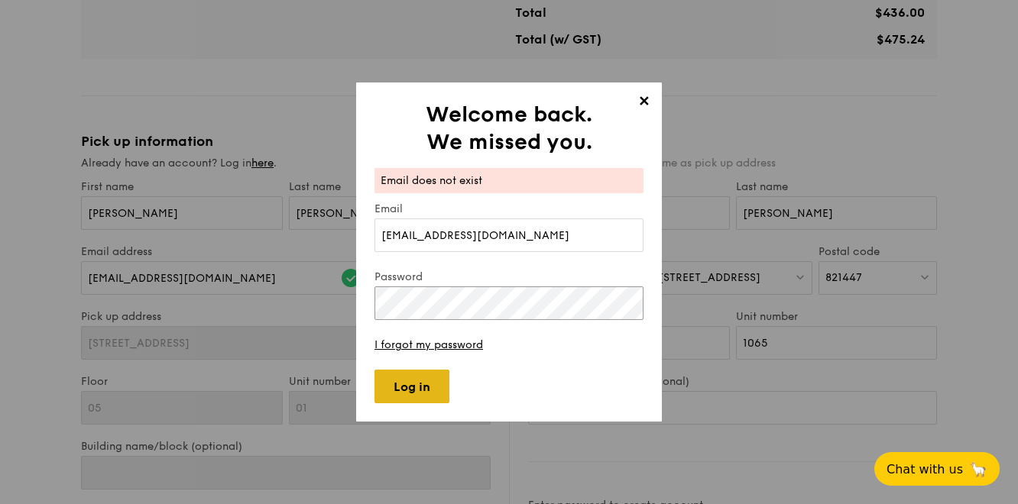
scroll to position [669, 0]
click at [435, 344] on link "I forgot my password" at bounding box center [428, 345] width 109 height 13
click at [640, 96] on span "✕" at bounding box center [643, 103] width 21 height 21
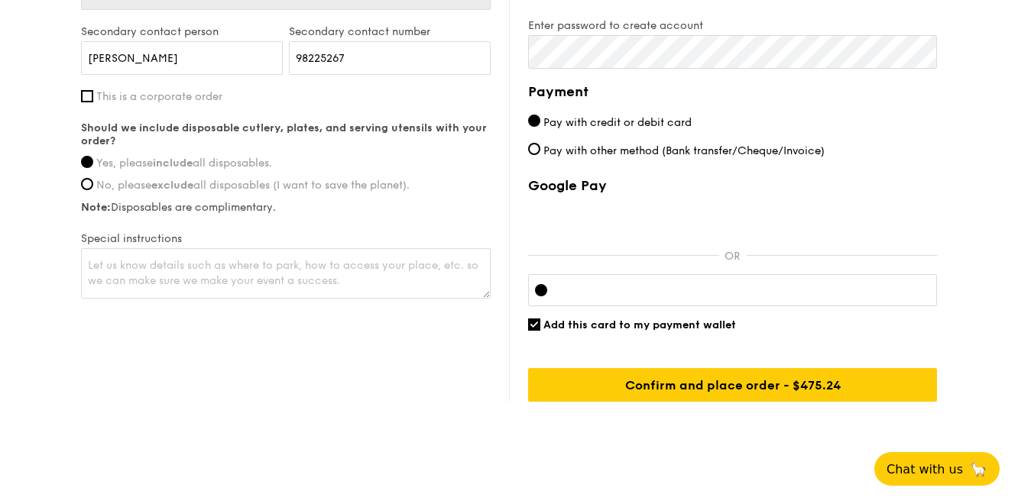
scroll to position [1145, 0]
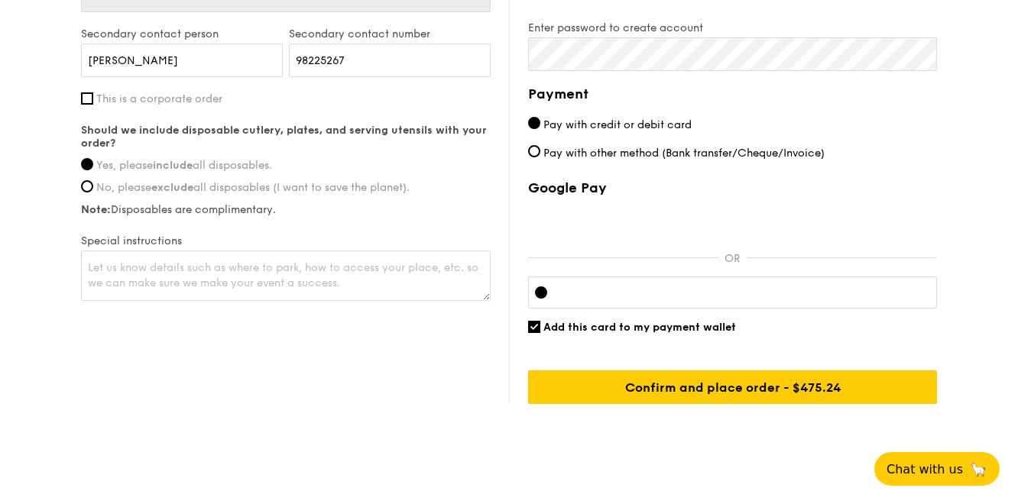
click at [607, 298] on div at bounding box center [732, 293] width 409 height 32
click at [672, 327] on span "Add this card to my payment wallet" at bounding box center [639, 327] width 193 height 13
click at [540, 327] on input "Add this card to my payment wallet" at bounding box center [534, 327] width 12 height 12
checkbox input "false"
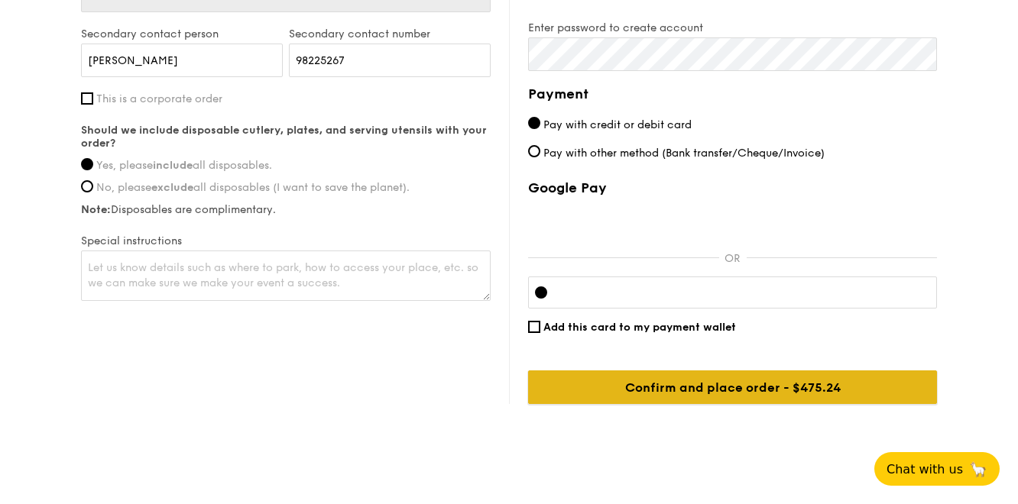
click at [705, 390] on input "Confirm and place order - $475.24" at bounding box center [732, 388] width 409 height 34
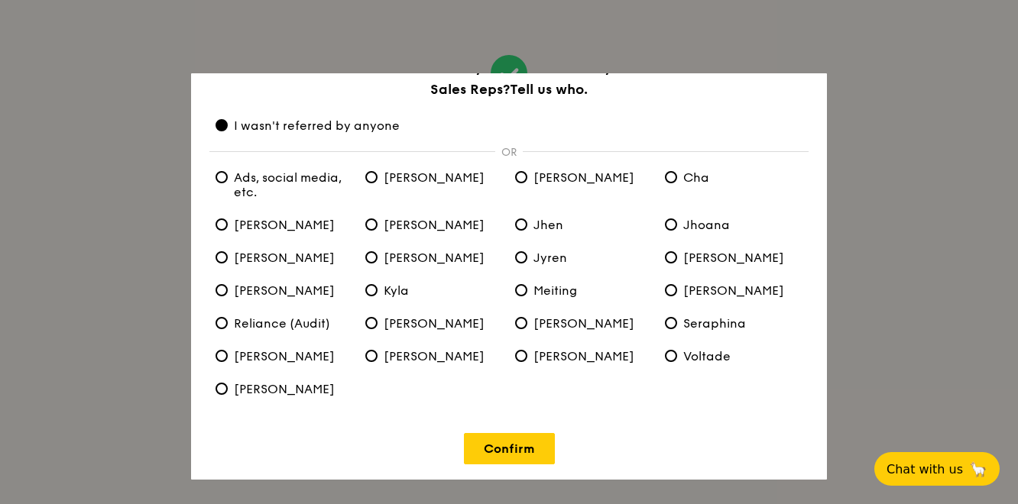
scroll to position [37, 0]
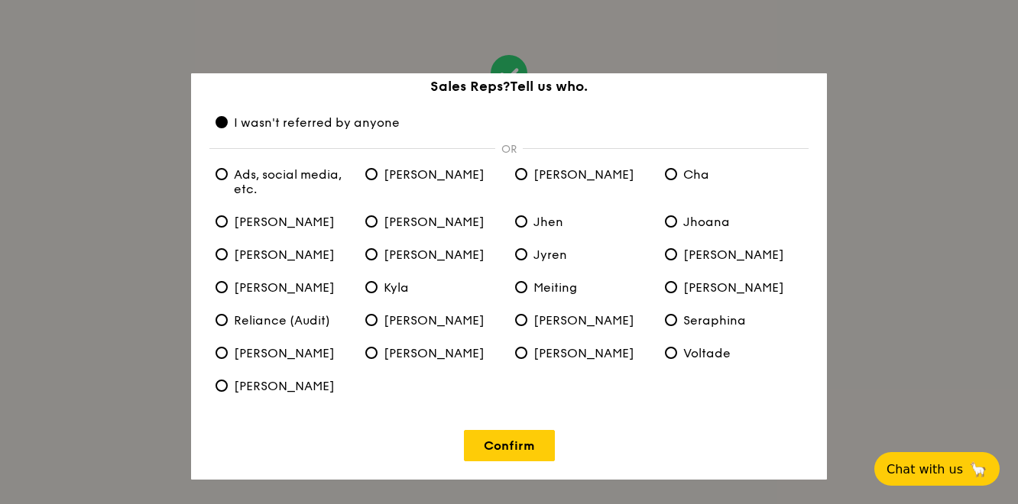
click at [378, 140] on div "✕ Assisted by one of our friendly Sales Reps? Tell us who. I wasn't referred by…" at bounding box center [509, 276] width 636 height 407
drag, startPoint x: 400, startPoint y: 141, endPoint x: 426, endPoint y: 142, distance: 25.2
click at [405, 142] on div "✕ Assisted by one of our friendly Sales Reps? Tell us who. I wasn't referred by…" at bounding box center [509, 276] width 636 height 407
drag, startPoint x: 454, startPoint y: 142, endPoint x: 449, endPoint y: 169, distance: 27.1
click at [454, 142] on div "✕ Assisted by one of our friendly Sales Reps? Tell us who. I wasn't referred by…" at bounding box center [509, 276] width 636 height 407
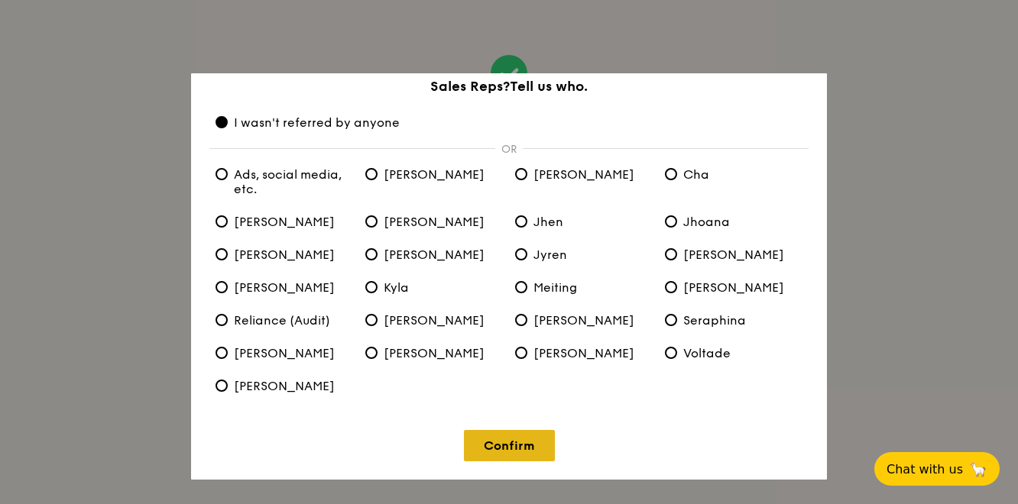
click at [526, 439] on link "Confirm" at bounding box center [509, 445] width 91 height 31
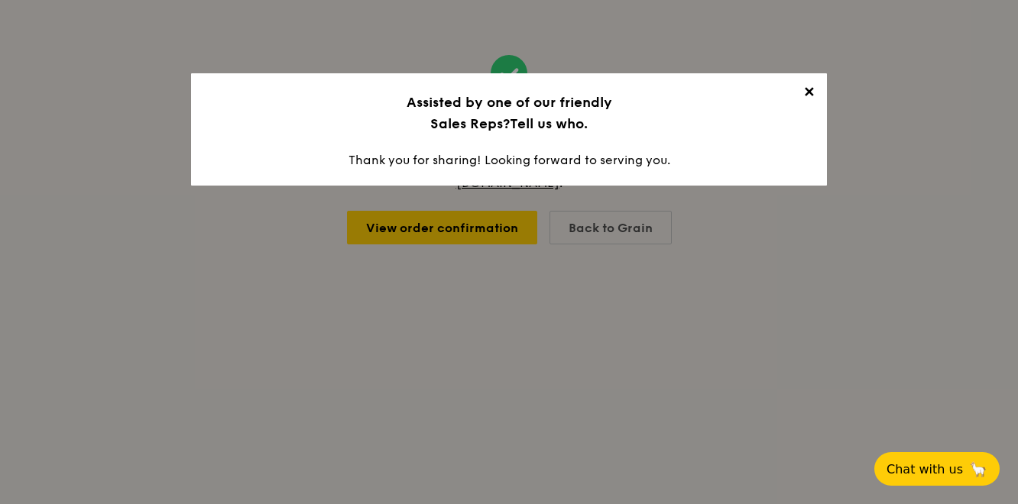
click at [804, 92] on span "✕" at bounding box center [808, 94] width 21 height 21
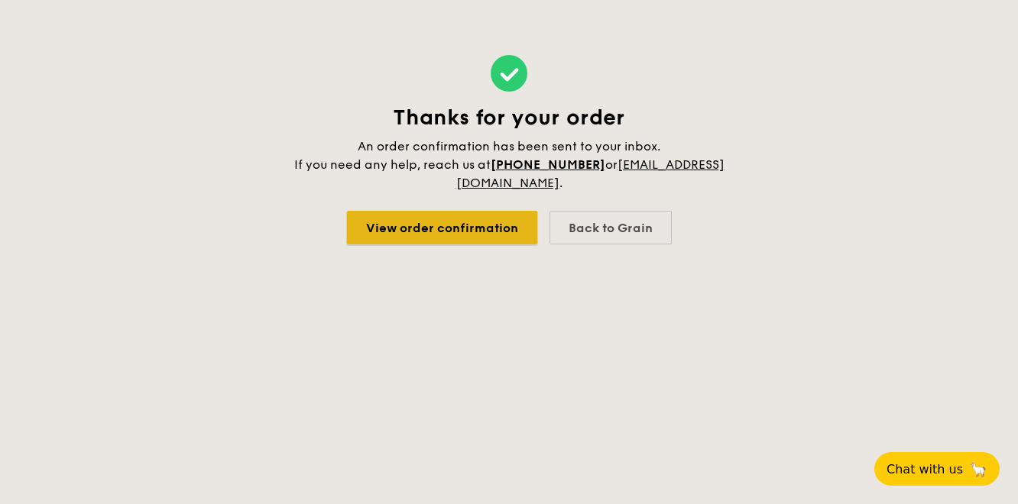
click at [499, 222] on link "View order confirmation" at bounding box center [442, 228] width 190 height 34
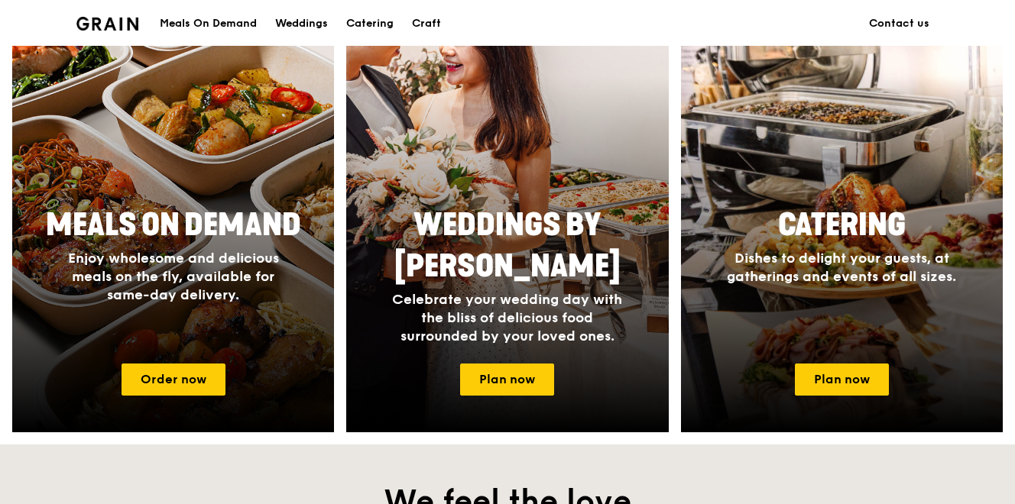
scroll to position [666, 0]
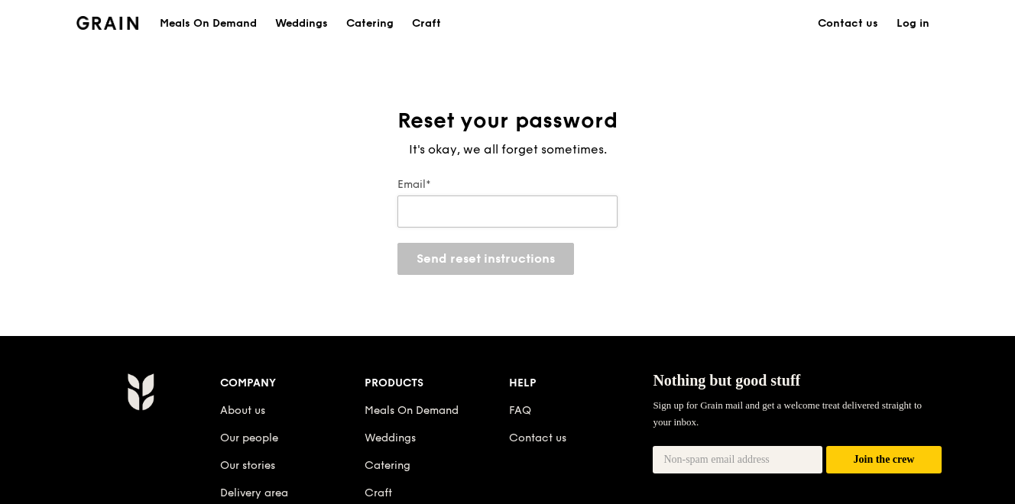
type input "[EMAIL_ADDRESS][DOMAIN_NAME]"
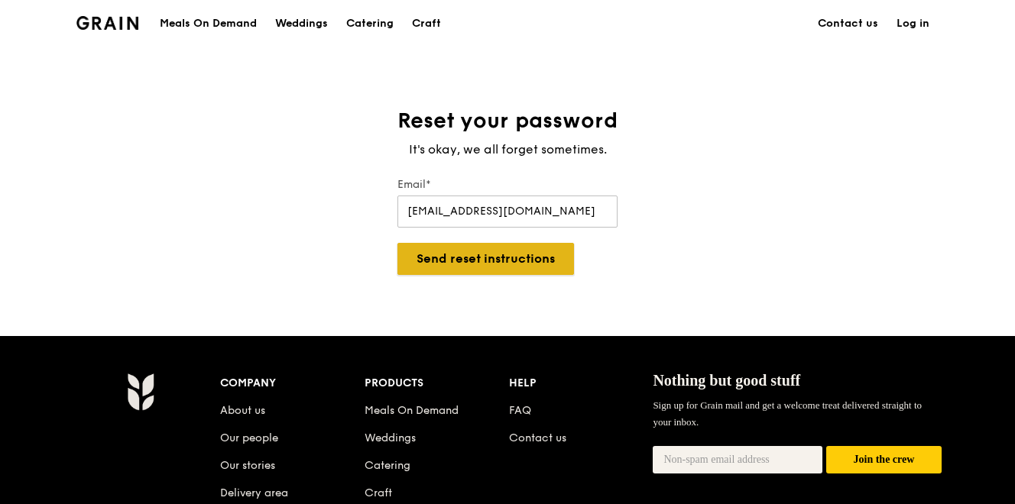
click at [486, 262] on button "Send reset instructions" at bounding box center [485, 259] width 177 height 32
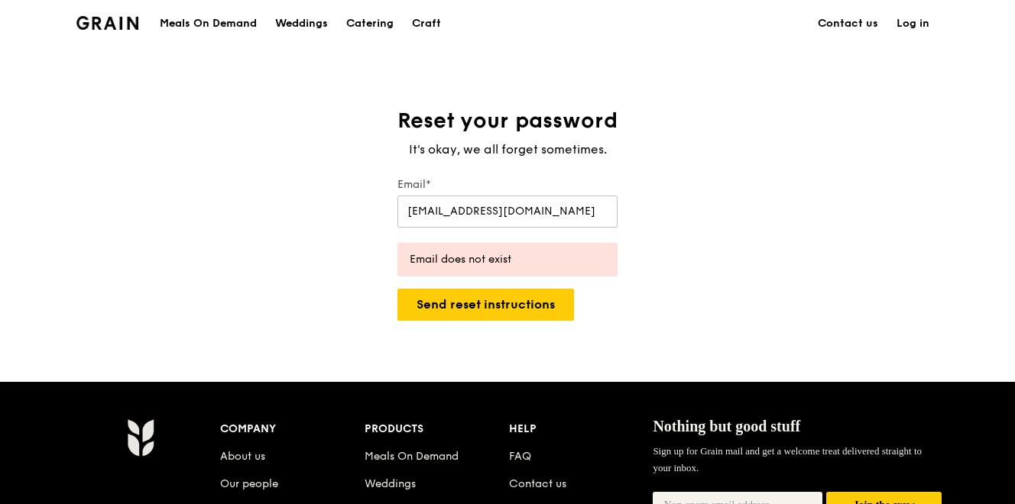
click at [912, 21] on link "Log in" at bounding box center [912, 24] width 51 height 46
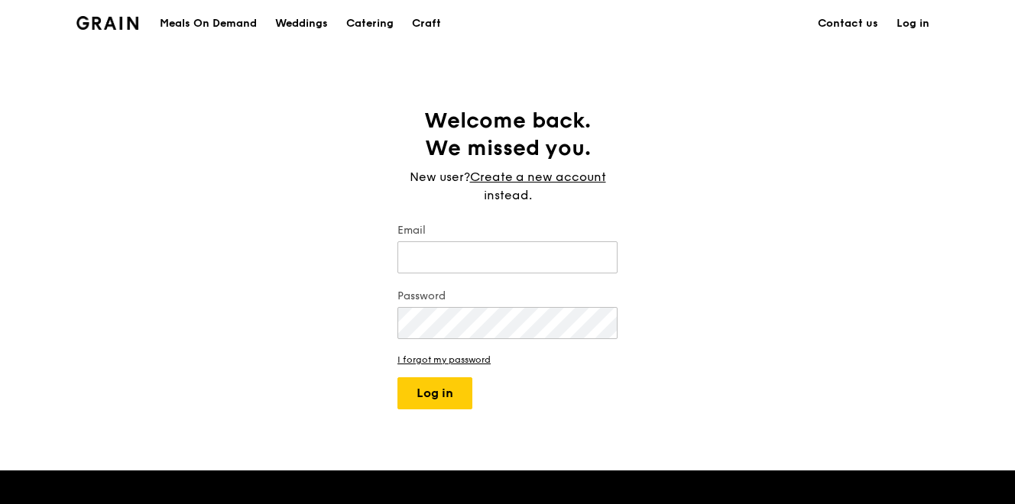
type input "[EMAIL_ADDRESS][DOMAIN_NAME]"
